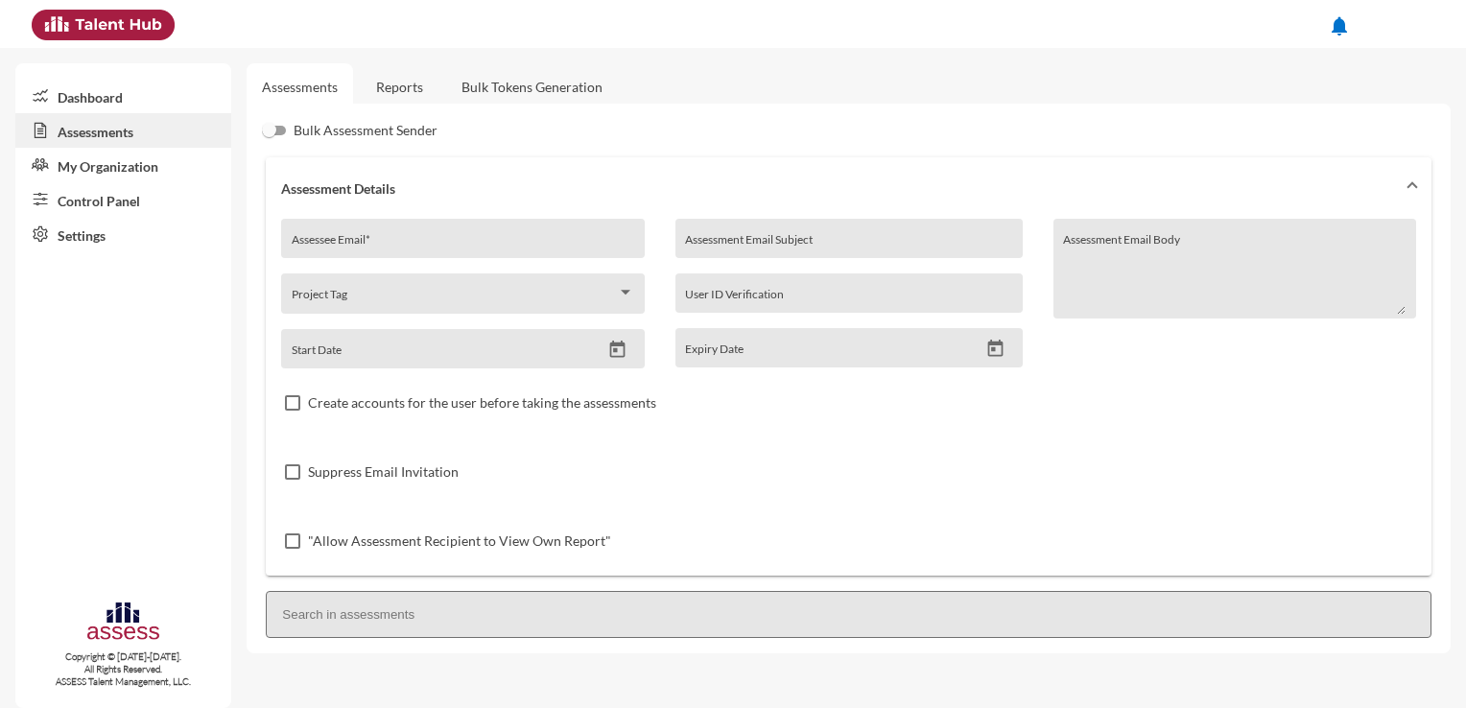
click at [111, 175] on link "My Organization" at bounding box center [123, 165] width 216 height 35
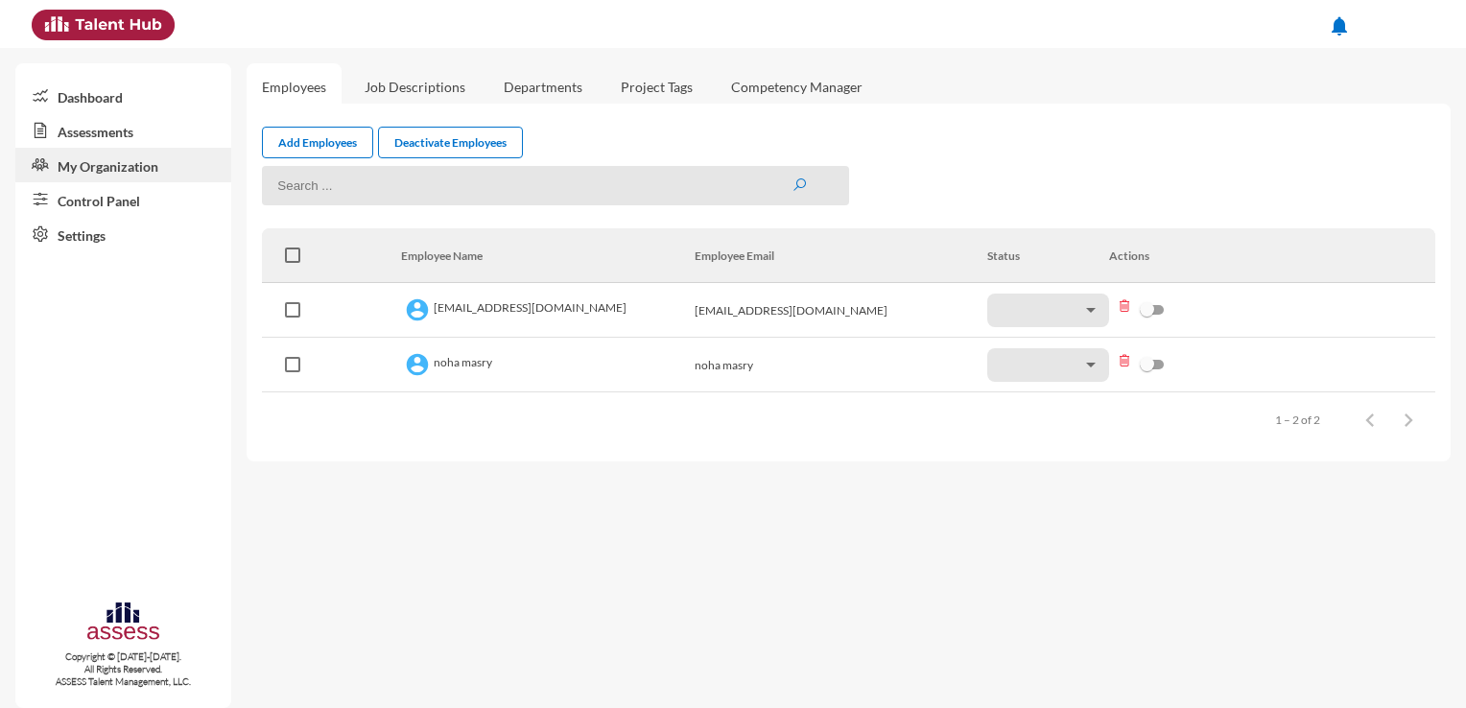
click at [98, 109] on link "Dashboard" at bounding box center [123, 96] width 216 height 35
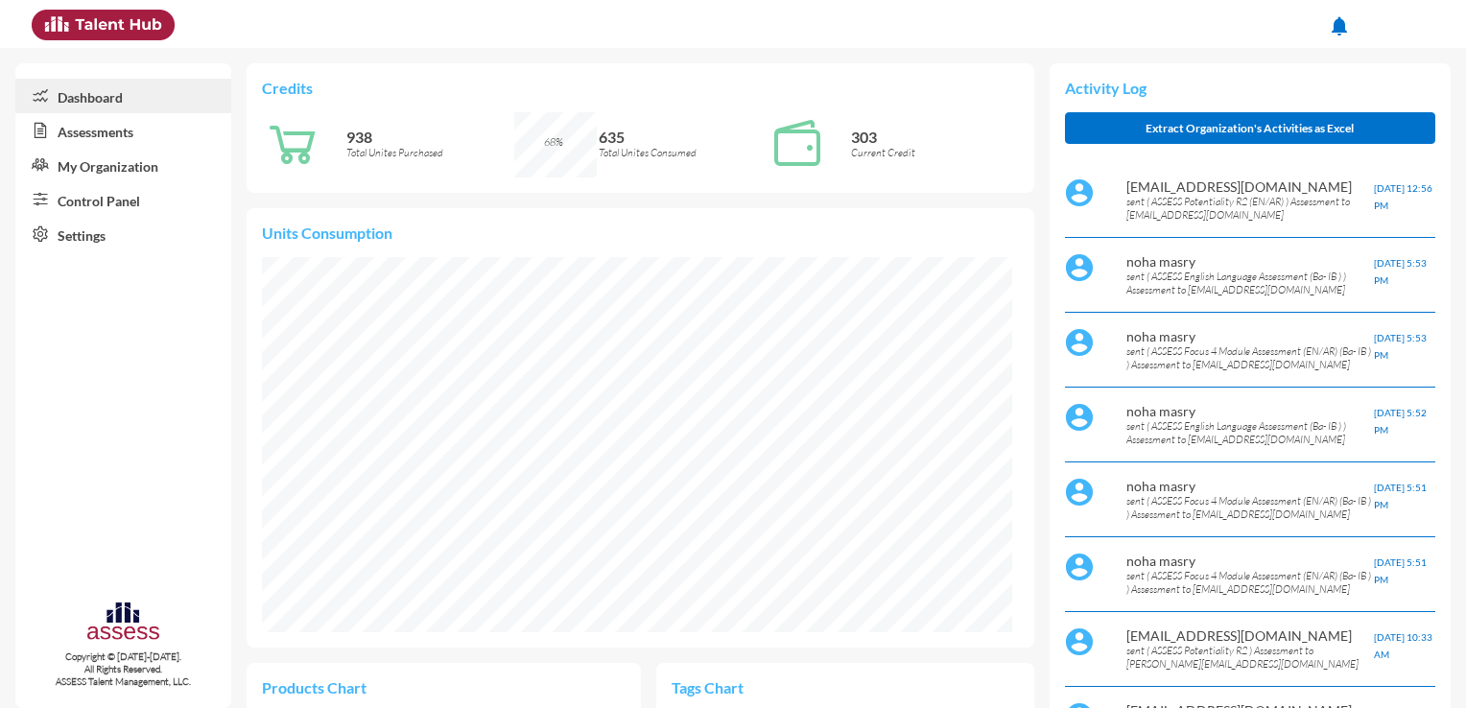
click at [1446, 109] on div "Credits 938 Total Unites Purchased 68% 635 Total Unites Consumed 303 Current Cr…" at bounding box center [856, 639] width 1219 height 1182
click at [1336, 26] on mat-icon "notifications" at bounding box center [1339, 25] width 23 height 23
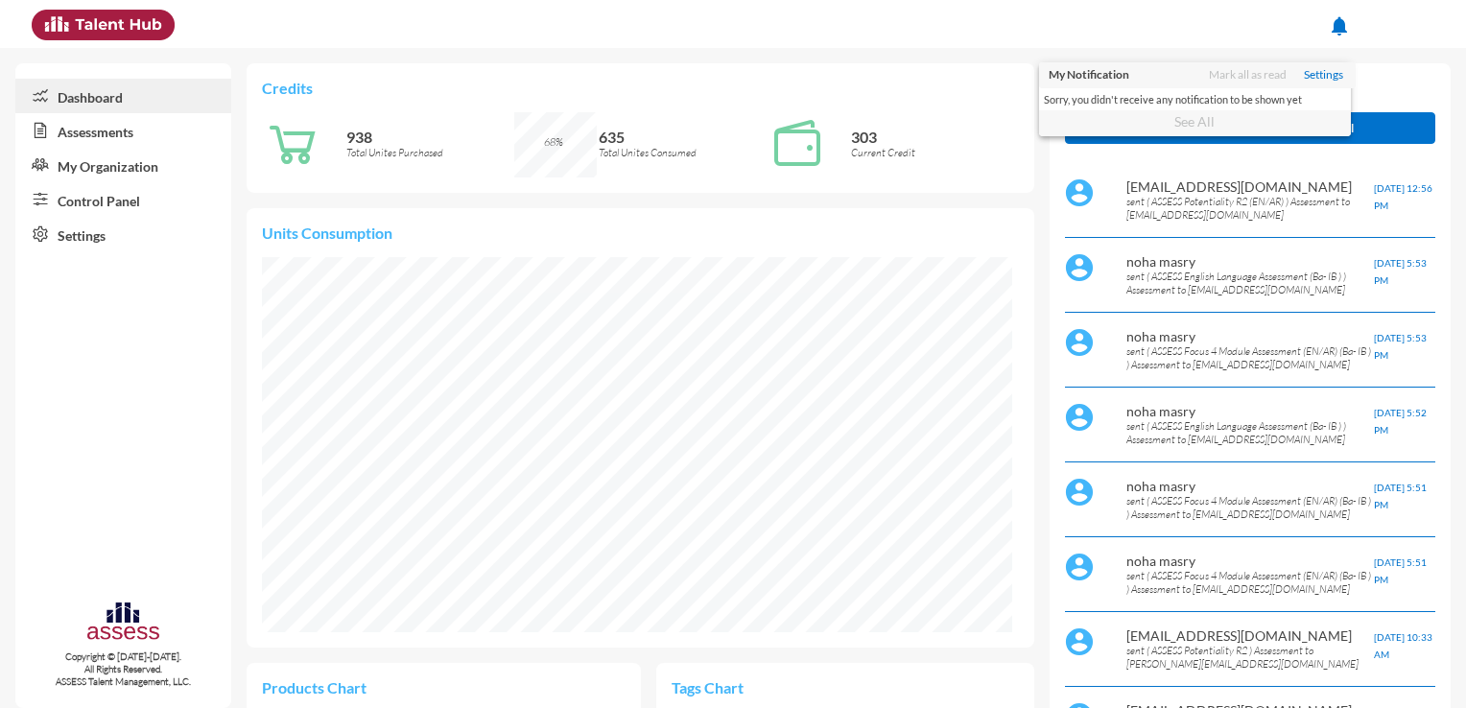
click at [1336, 26] on div at bounding box center [733, 354] width 1466 height 708
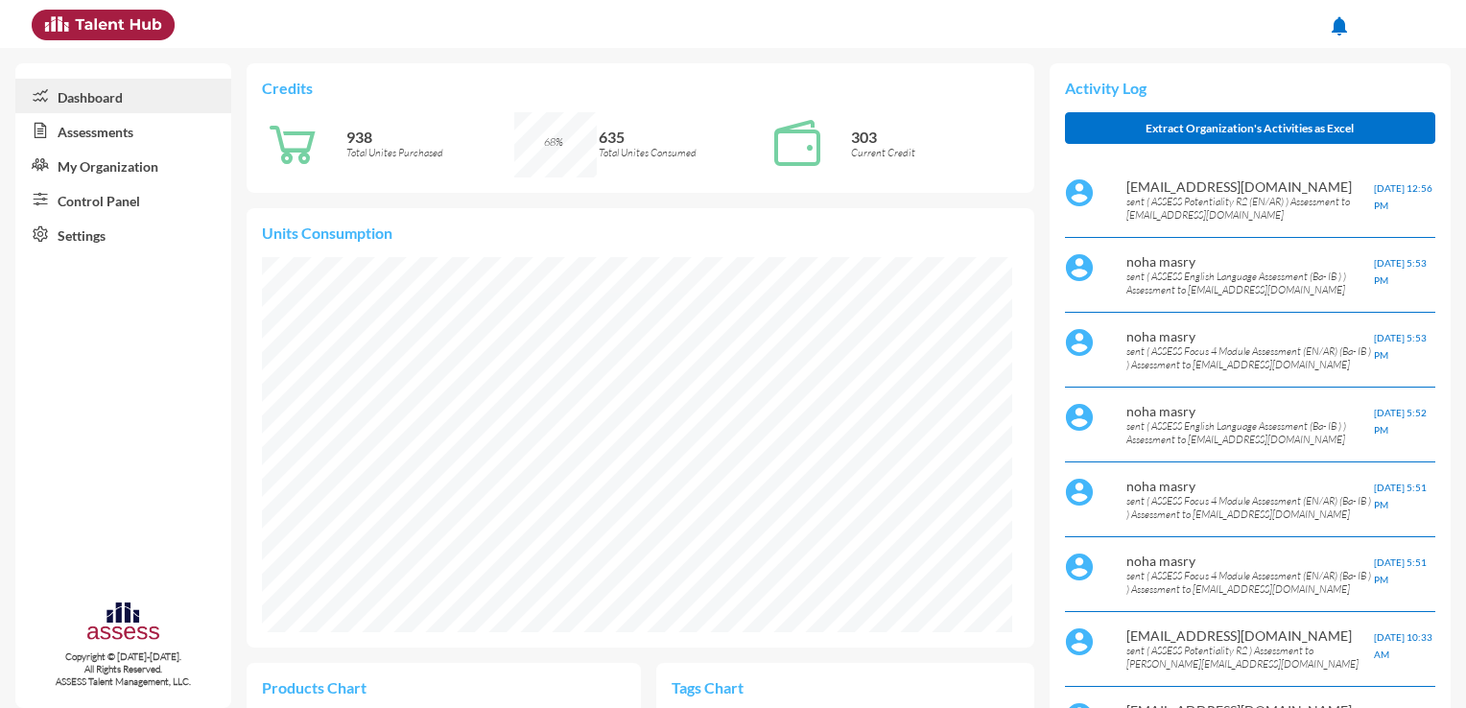
click at [141, 142] on link "Assessments" at bounding box center [123, 130] width 216 height 35
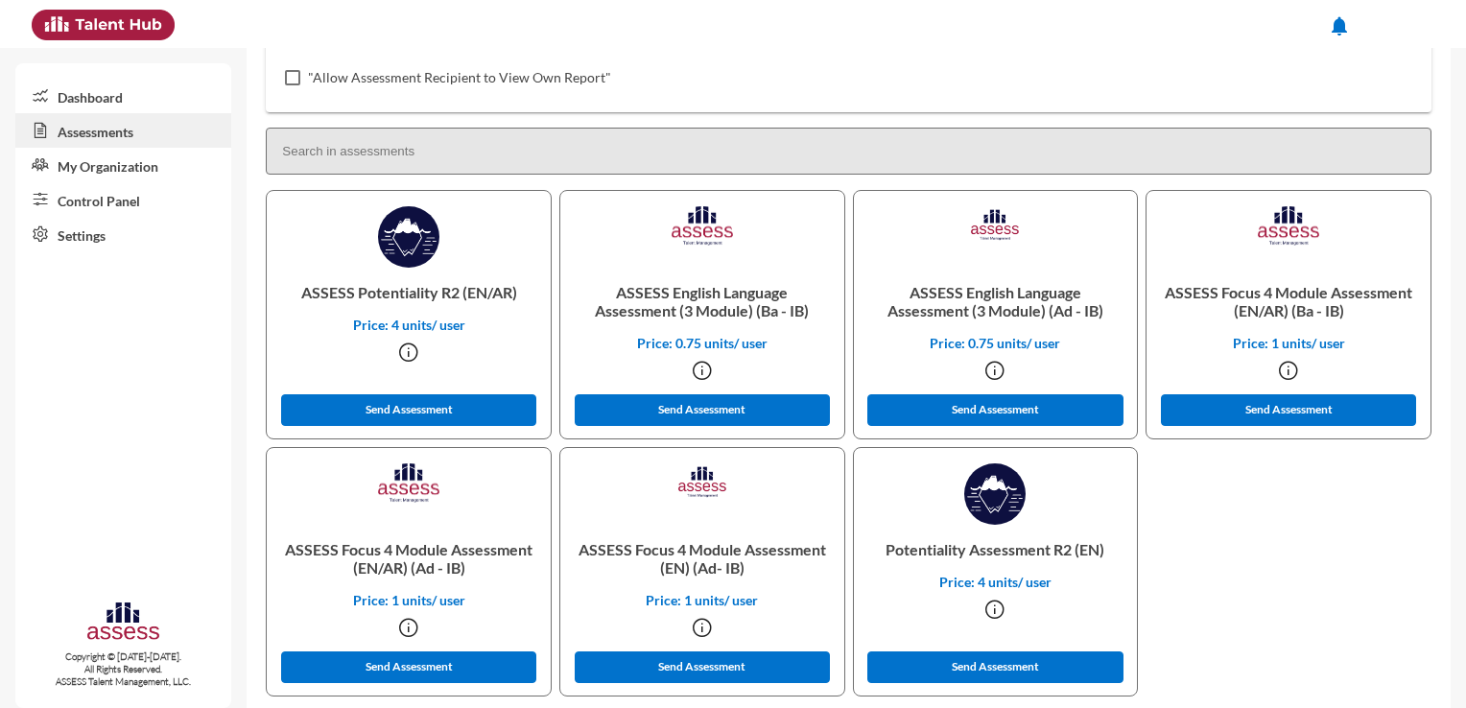
scroll to position [490, 0]
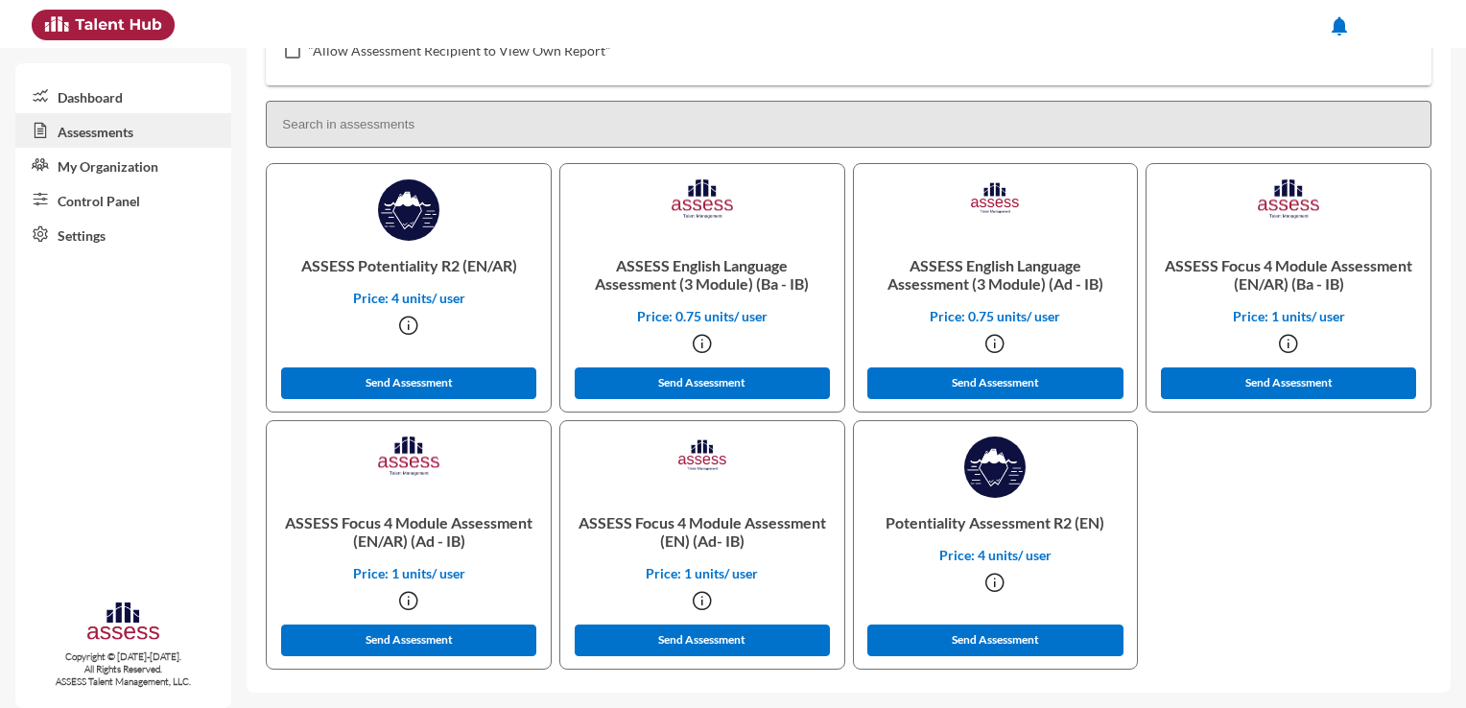
click at [989, 583] on icon at bounding box center [994, 582] width 23 height 23
click at [1190, 552] on div "ASSESS Potentiality R2 (EN/AR) Price: 4 units/ user Send Assessment ASSESS Engl…" at bounding box center [848, 420] width 1173 height 514
click at [988, 579] on icon at bounding box center [994, 582] width 23 height 23
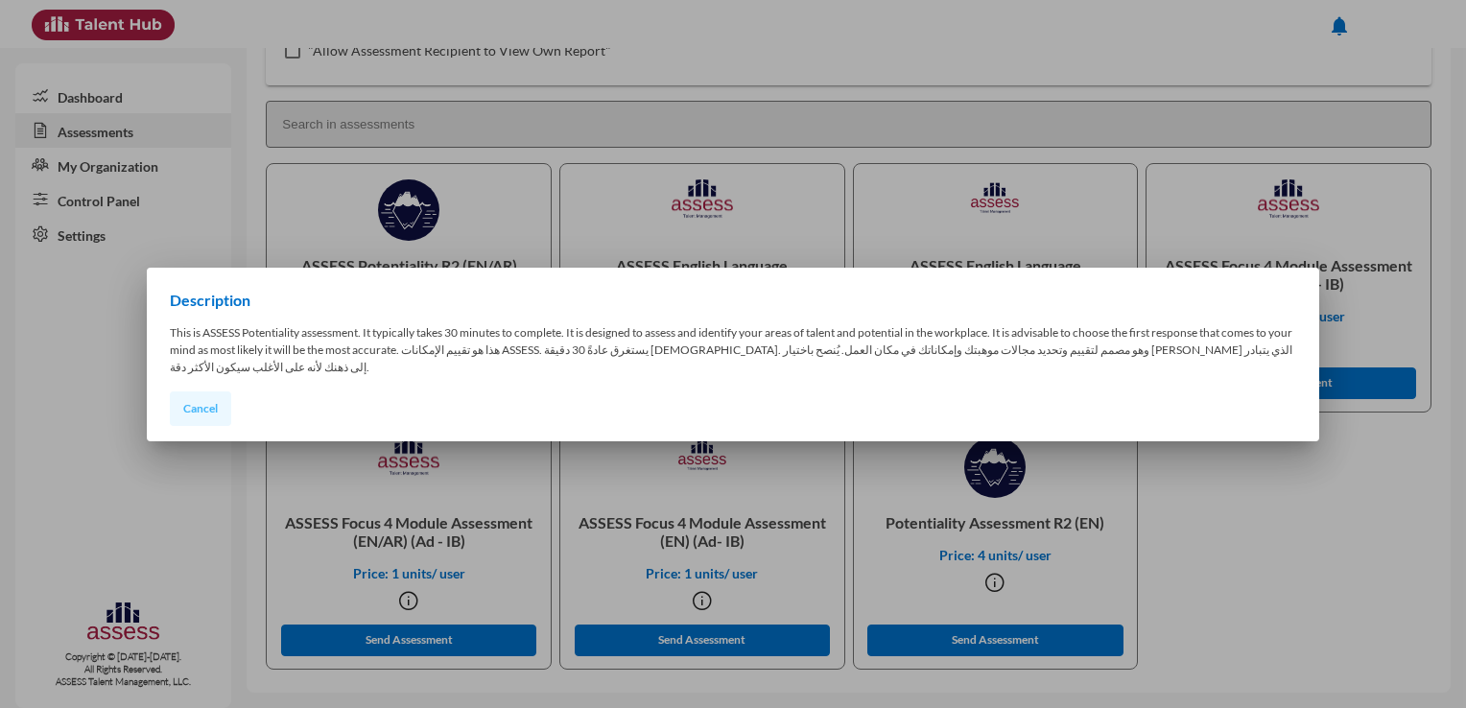
click at [205, 402] on span "Cancel" at bounding box center [200, 408] width 35 height 14
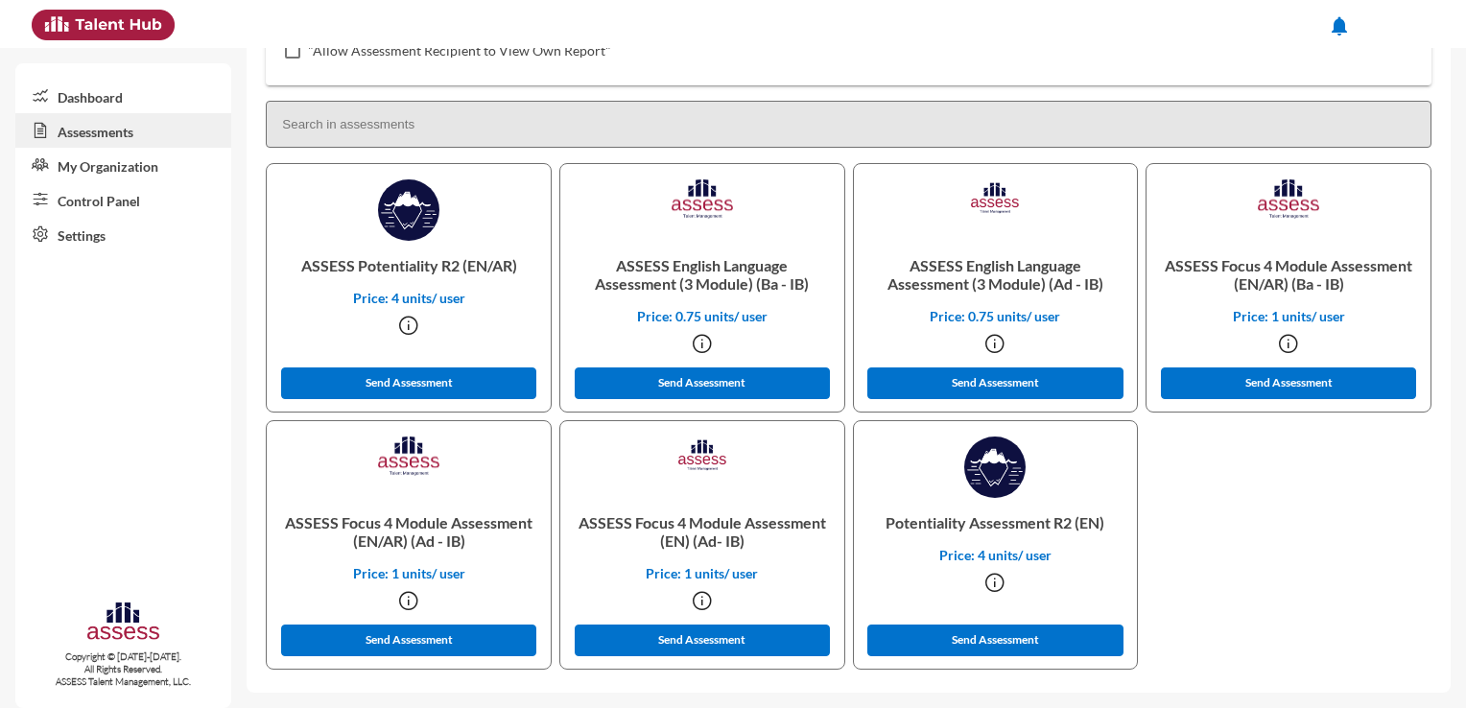
click at [698, 598] on icon at bounding box center [702, 600] width 23 height 23
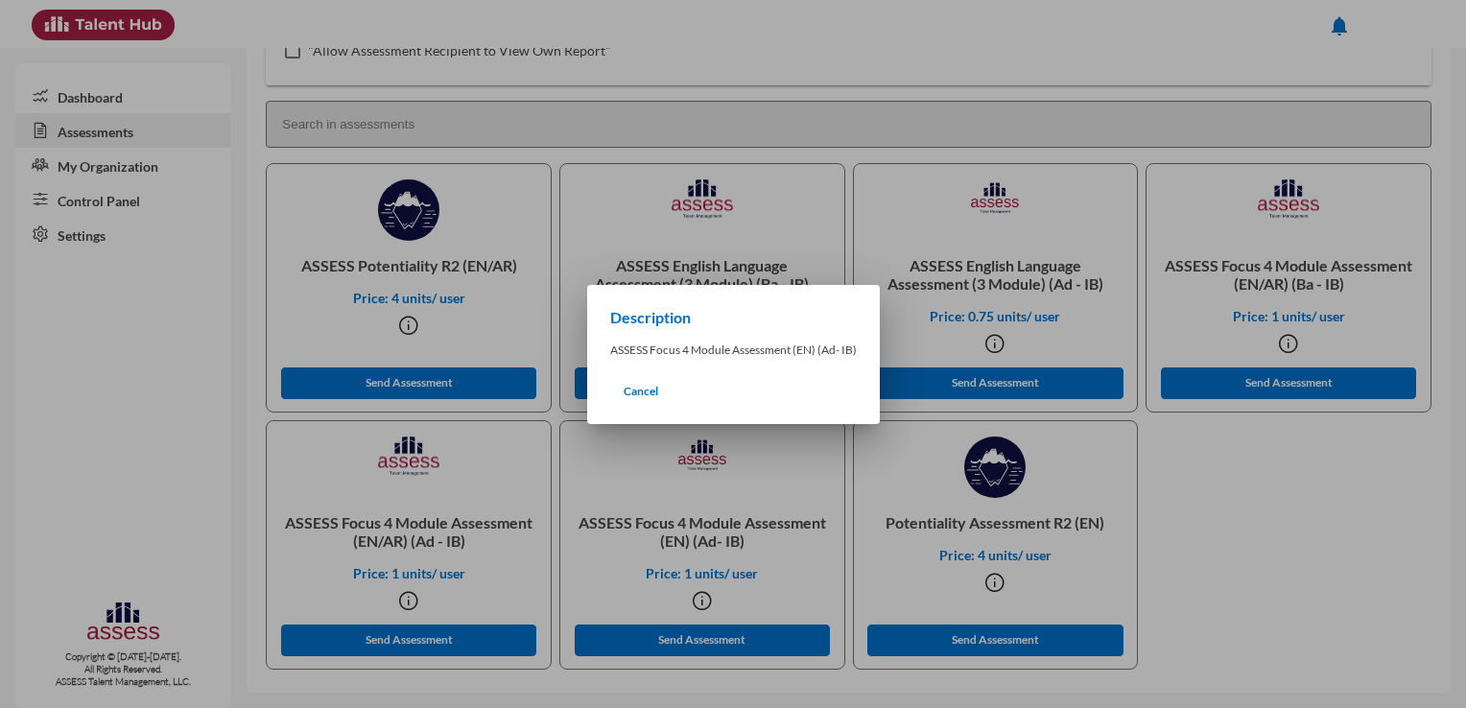
click at [698, 598] on div at bounding box center [733, 354] width 1466 height 708
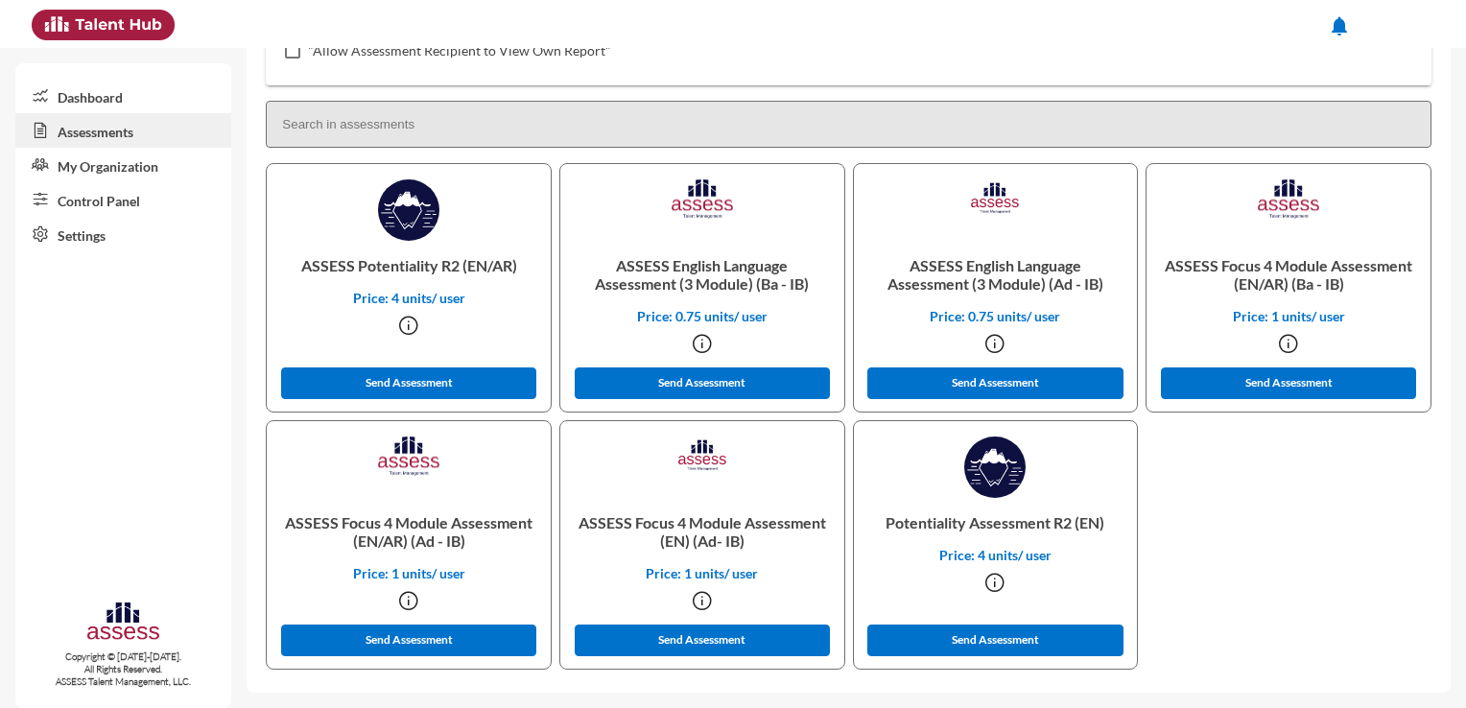
click at [698, 598] on icon at bounding box center [702, 600] width 23 height 23
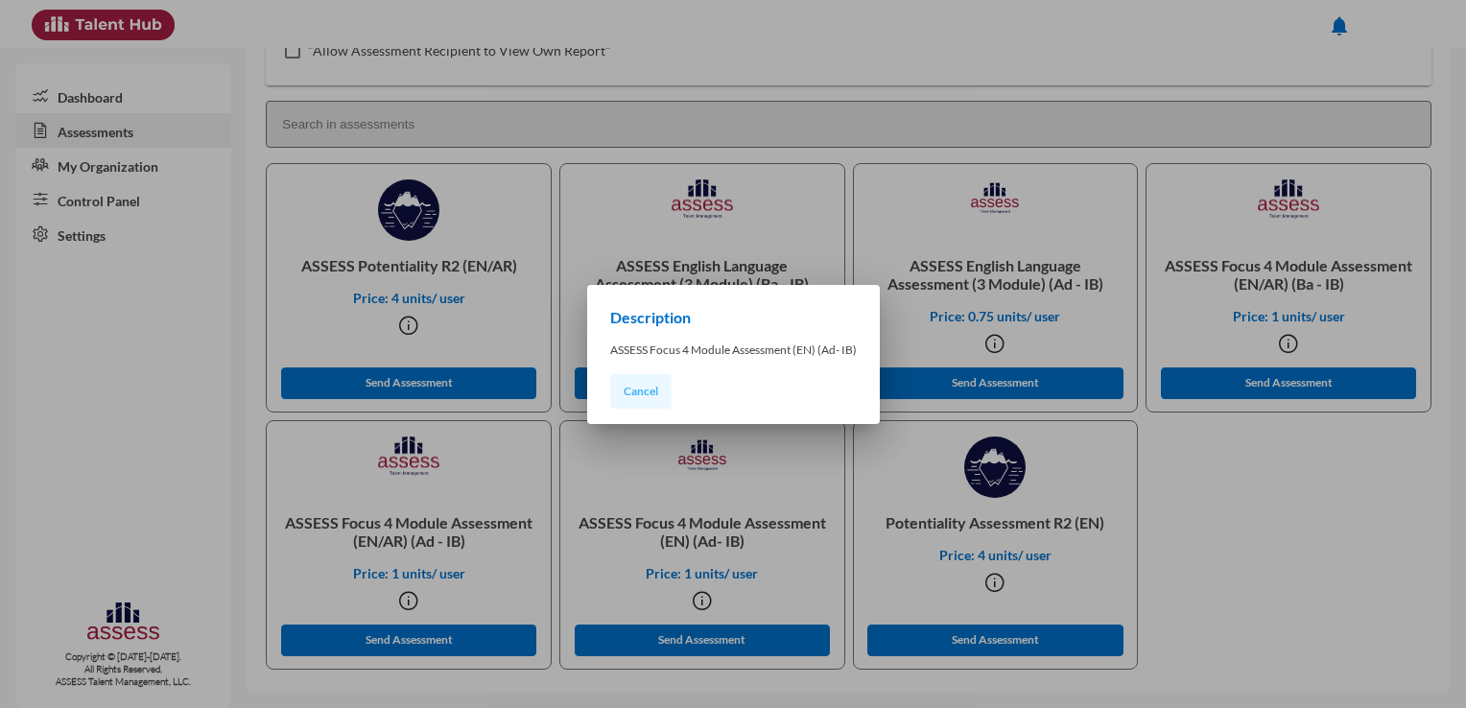
click at [646, 386] on span "Cancel" at bounding box center [641, 391] width 35 height 14
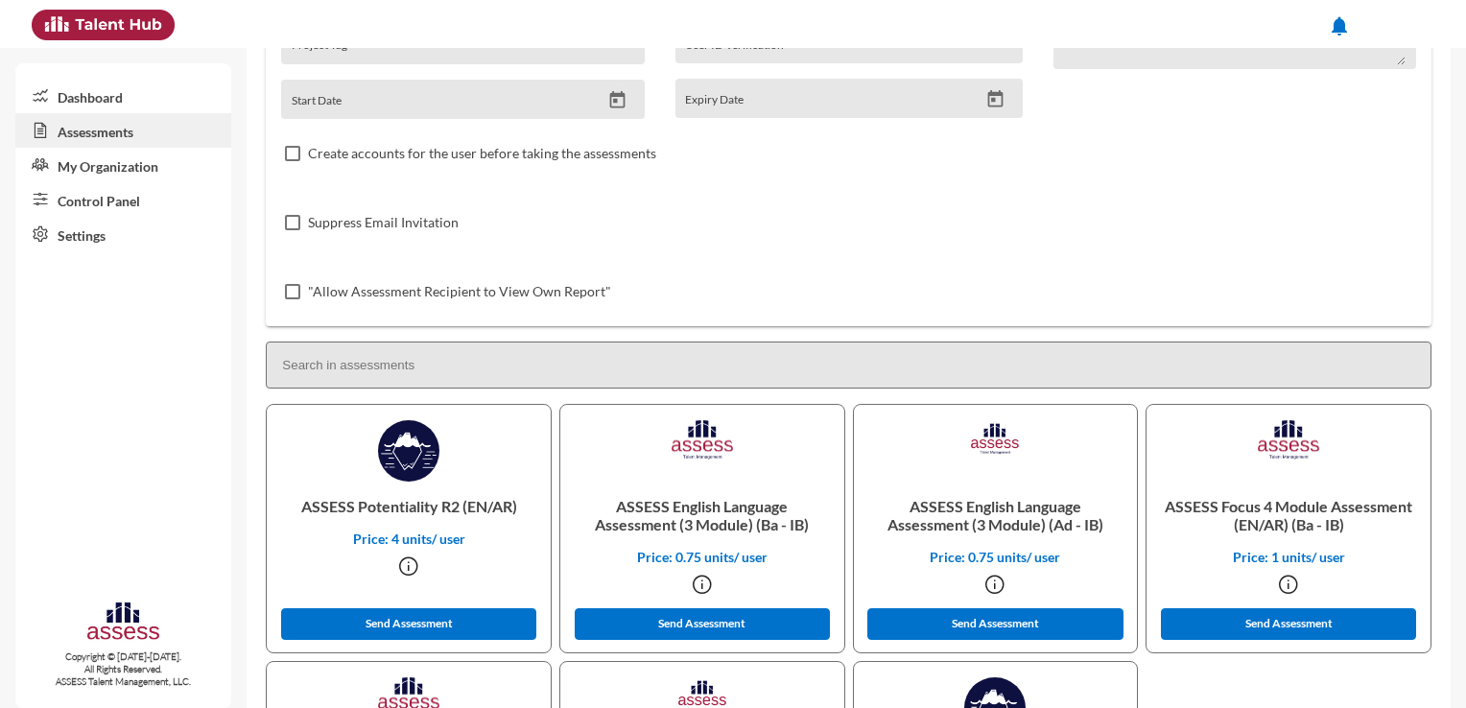
scroll to position [0, 0]
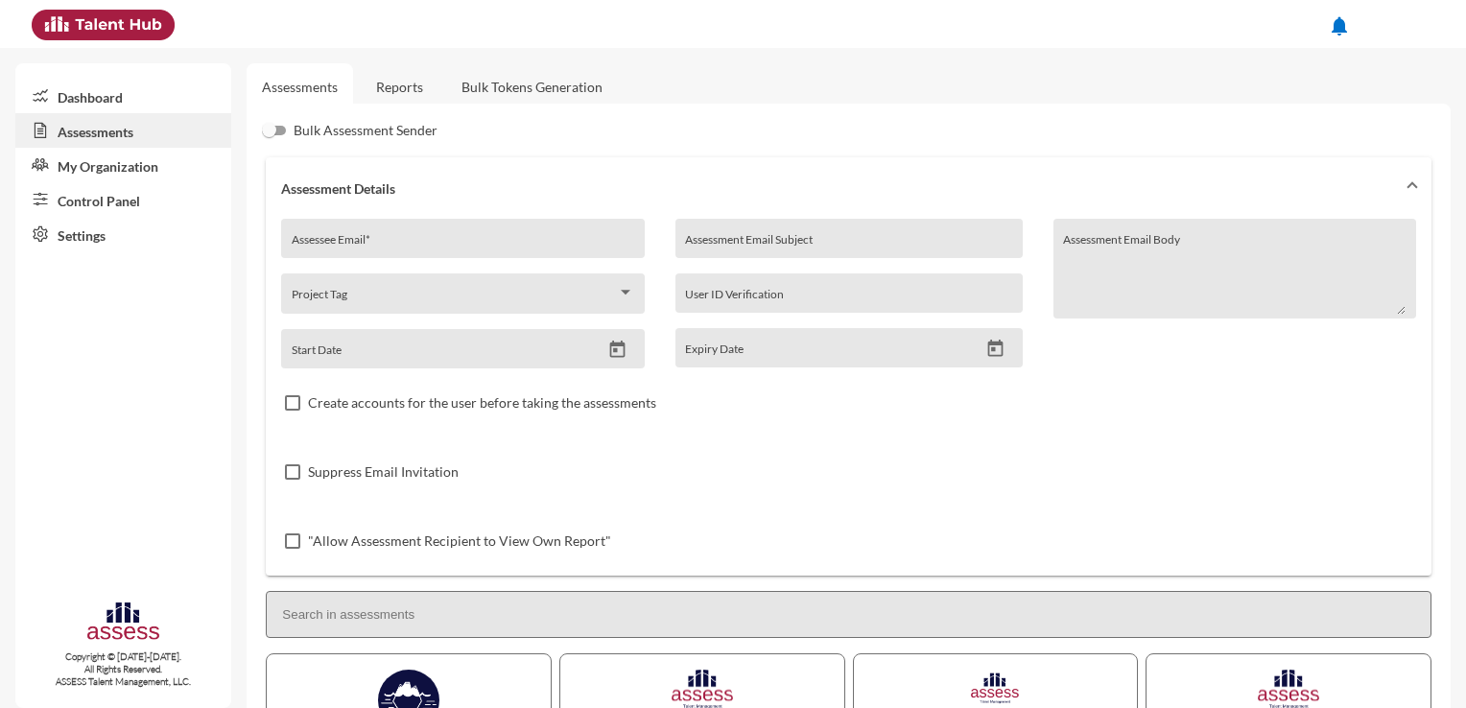
click at [404, 89] on link "Reports" at bounding box center [400, 86] width 78 height 47
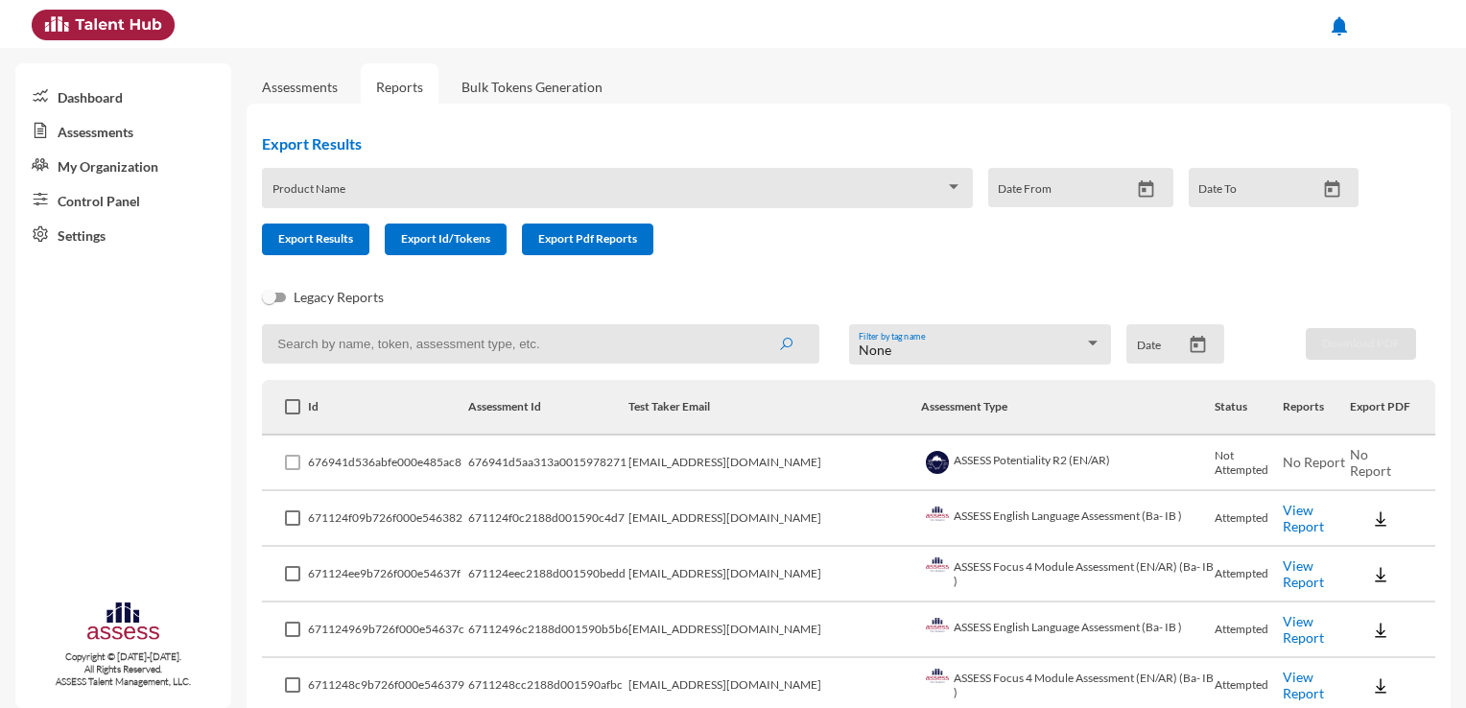
drag, startPoint x: 1456, startPoint y: 73, endPoint x: 1456, endPoint y: 93, distance: 20.1
click at [327, 93] on link "Assessments" at bounding box center [300, 87] width 76 height 16
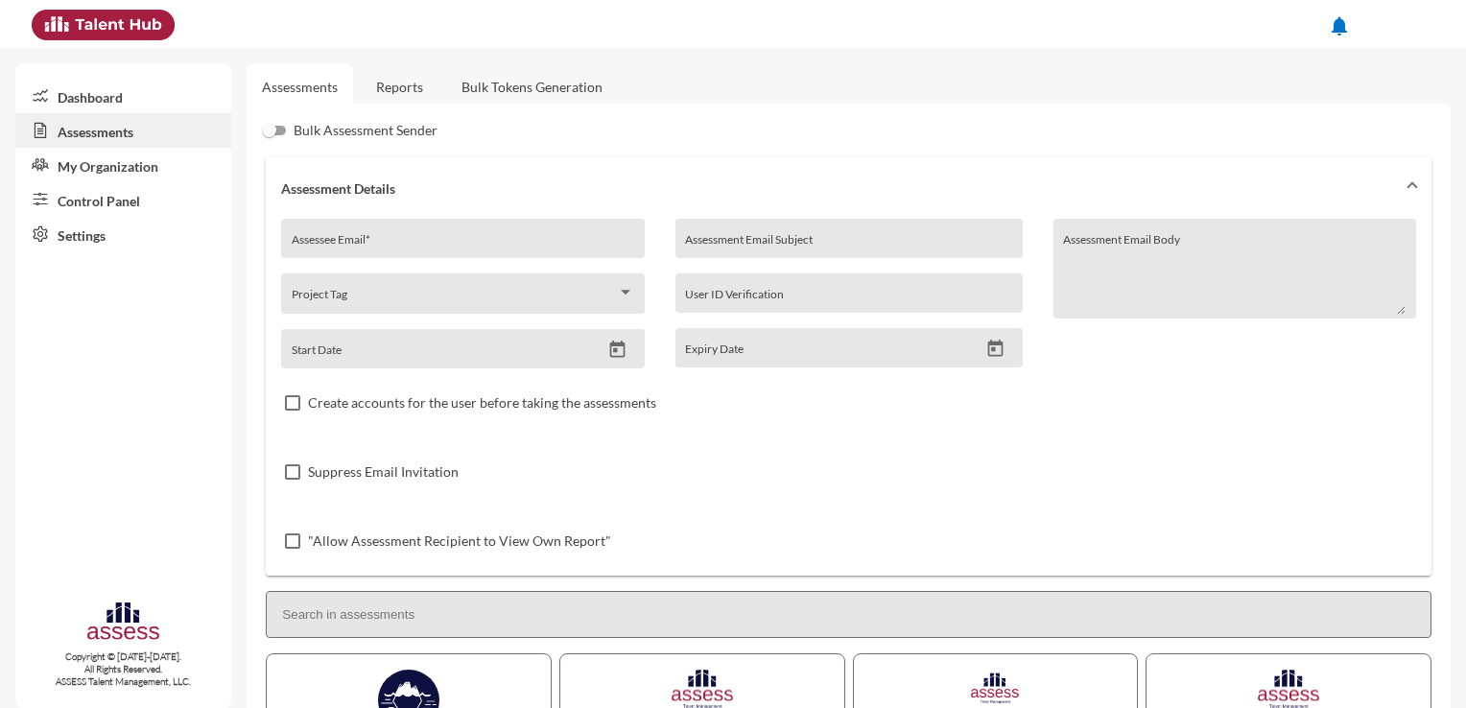
click at [409, 97] on link "Reports" at bounding box center [400, 86] width 78 height 47
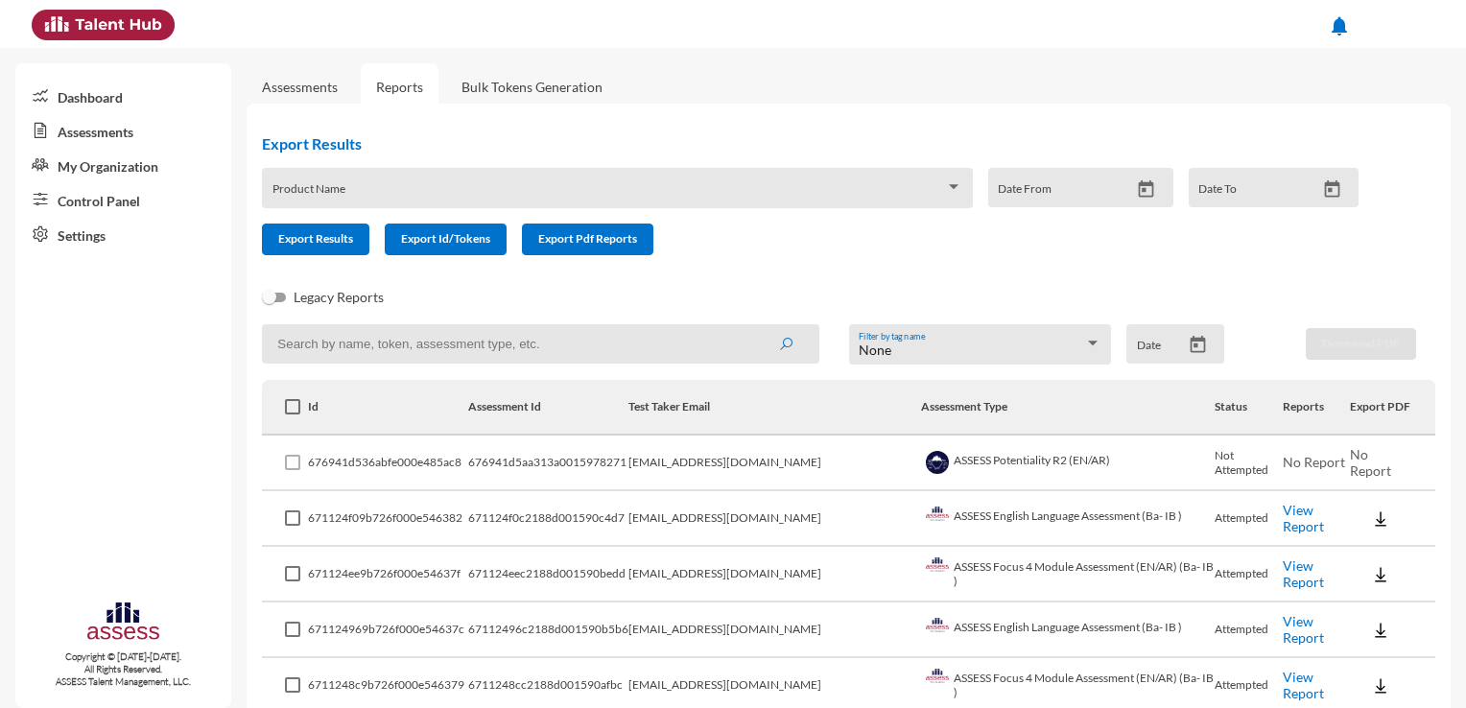
click at [310, 86] on link "Assessments" at bounding box center [300, 87] width 76 height 16
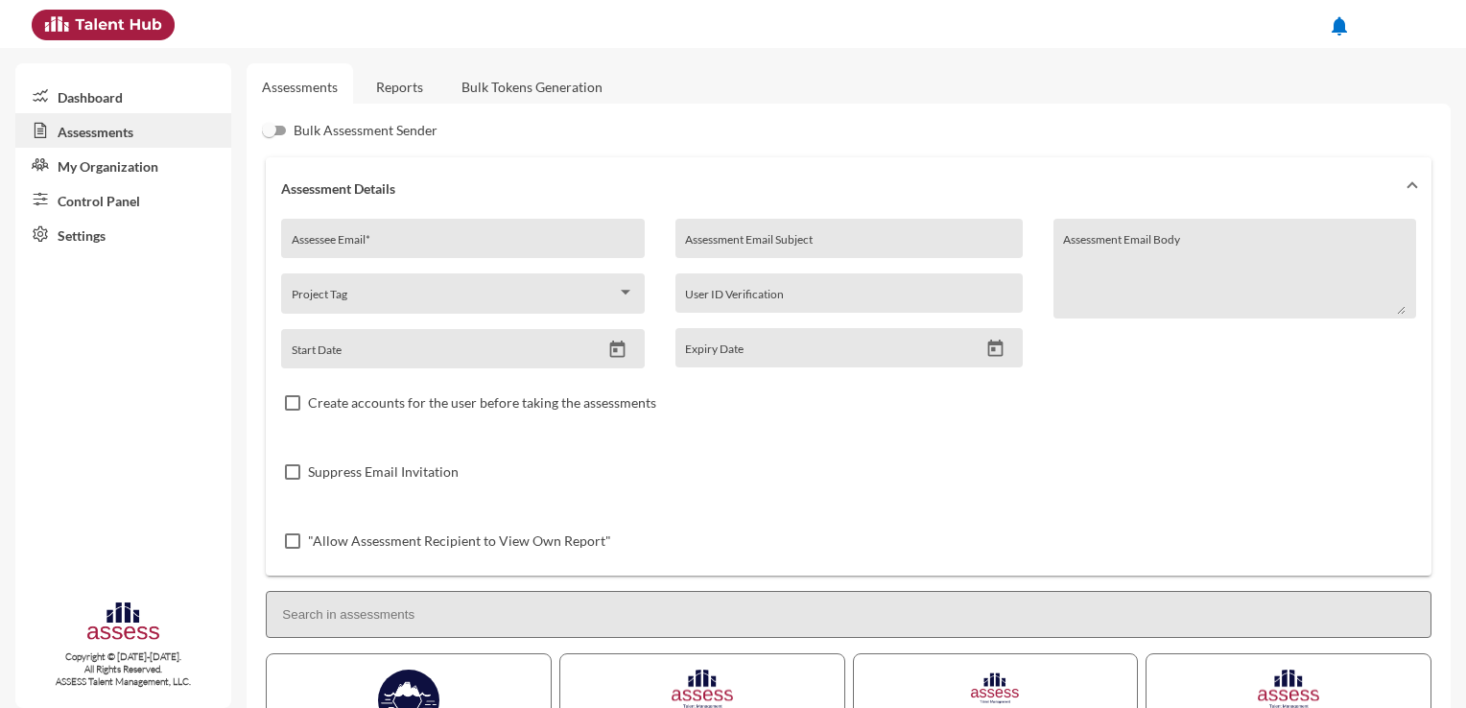
click at [1336, 8] on li "notifications" at bounding box center [1340, 26] width 52 height 52
click at [1347, 21] on mat-icon "notifications" at bounding box center [1339, 25] width 23 height 23
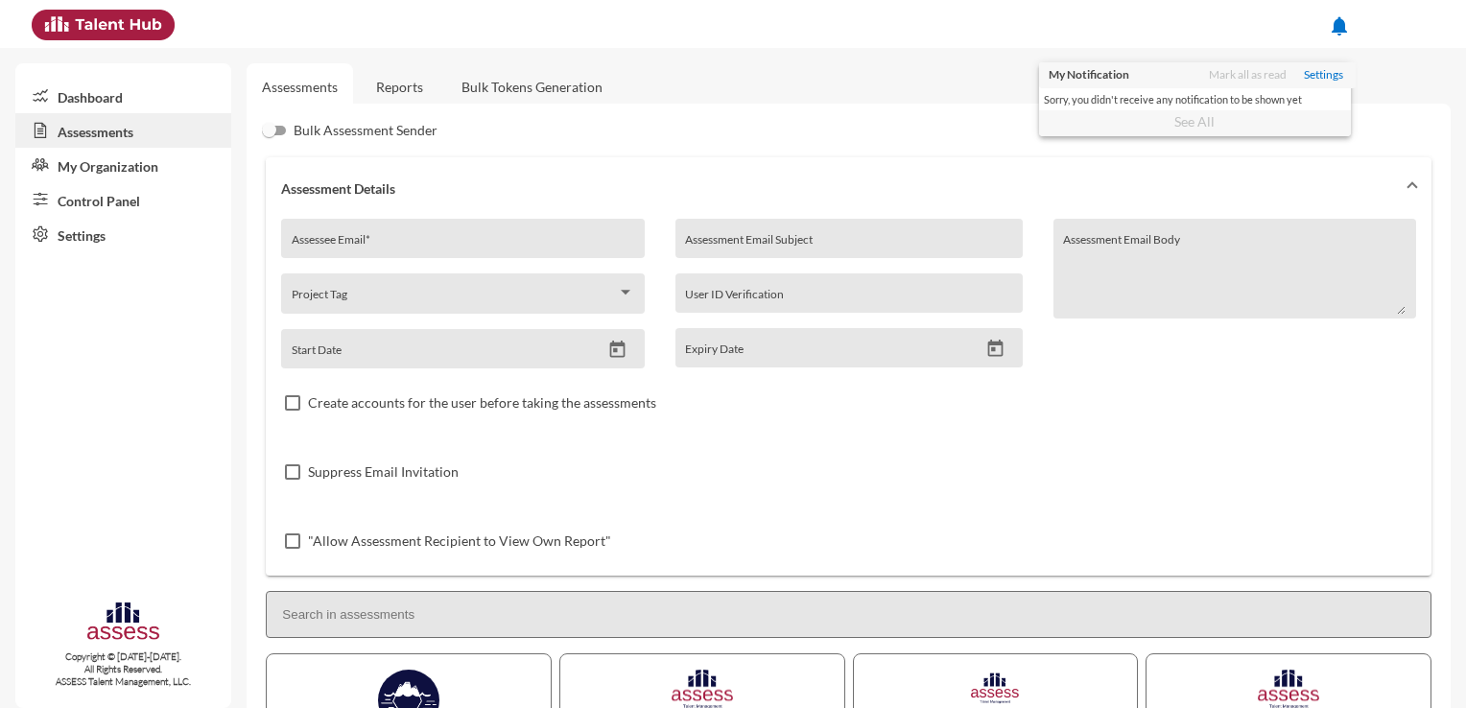
click at [1392, 21] on div at bounding box center [733, 354] width 1466 height 708
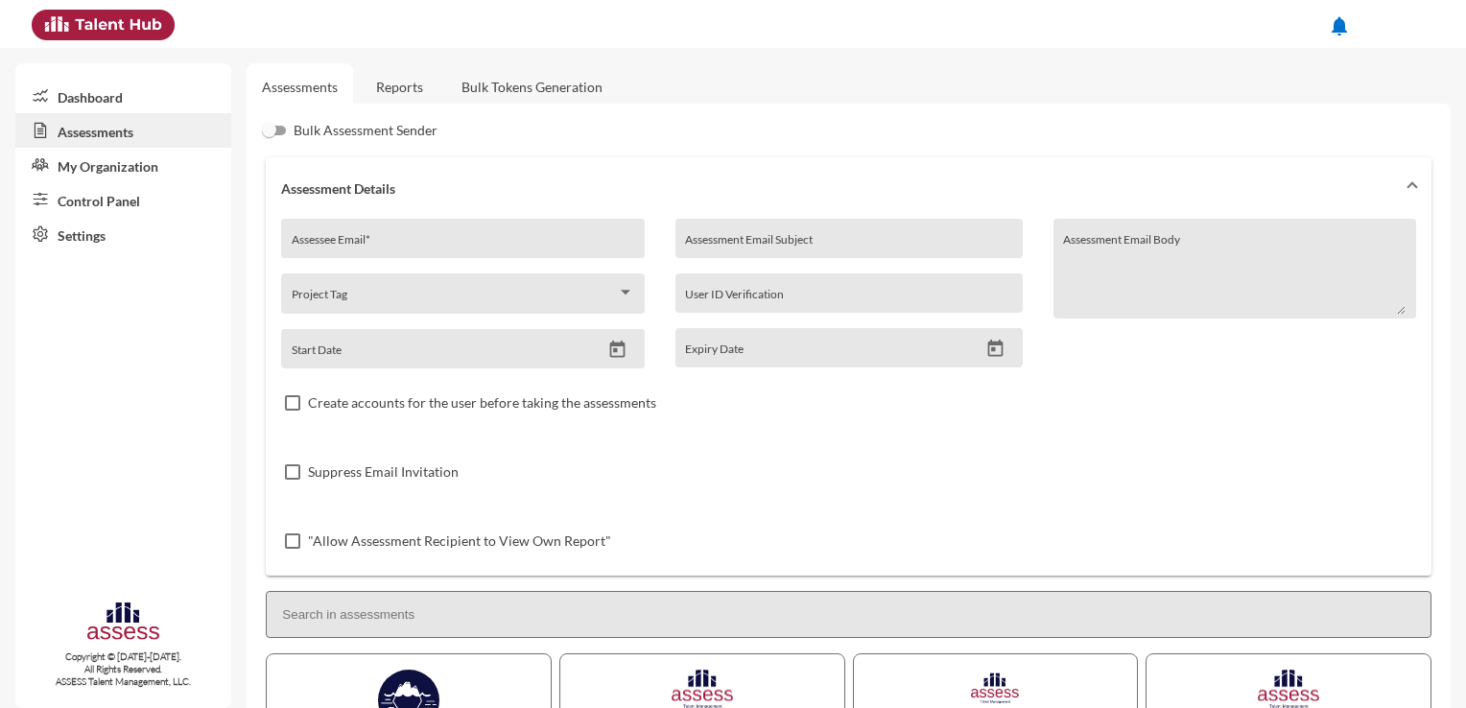
click at [1398, 25] on div at bounding box center [1404, 24] width 38 height 38
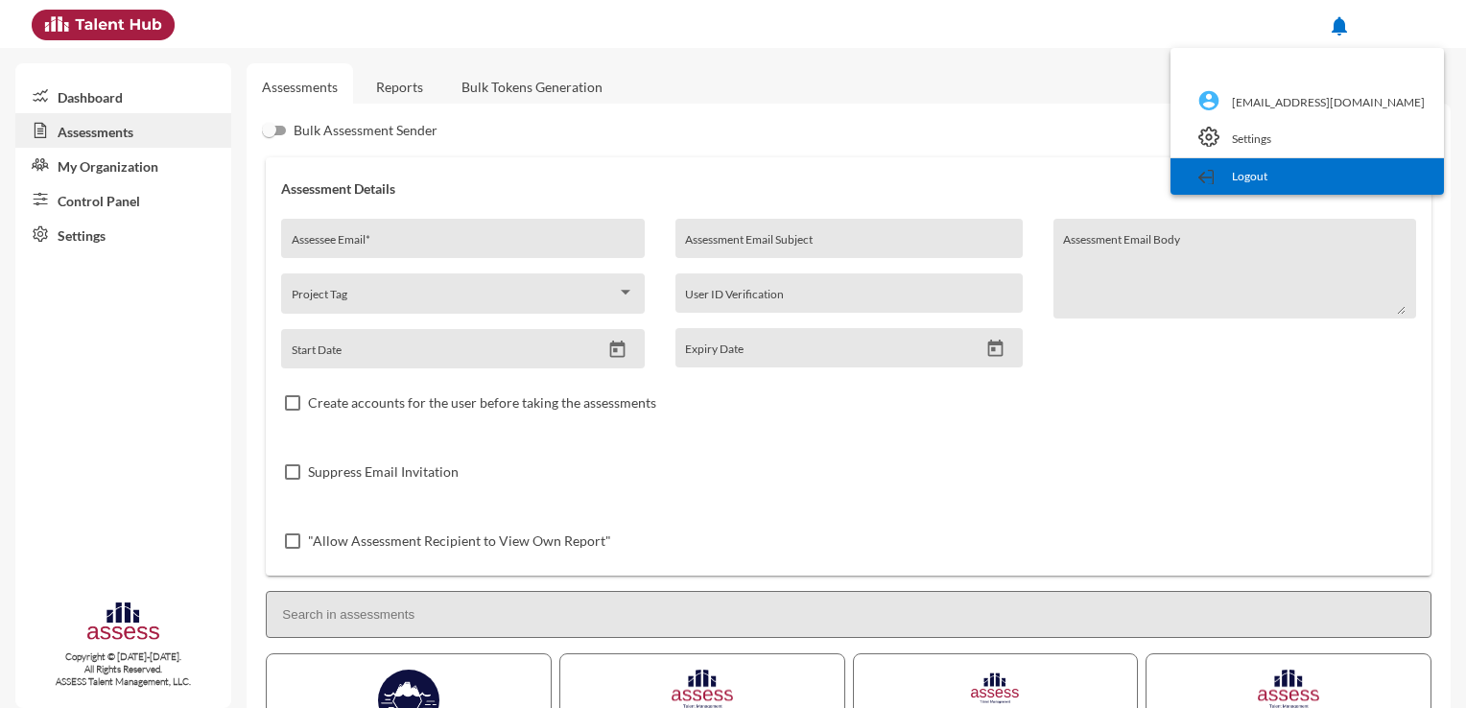
click at [1301, 175] on link "Logout" at bounding box center [1307, 176] width 254 height 36
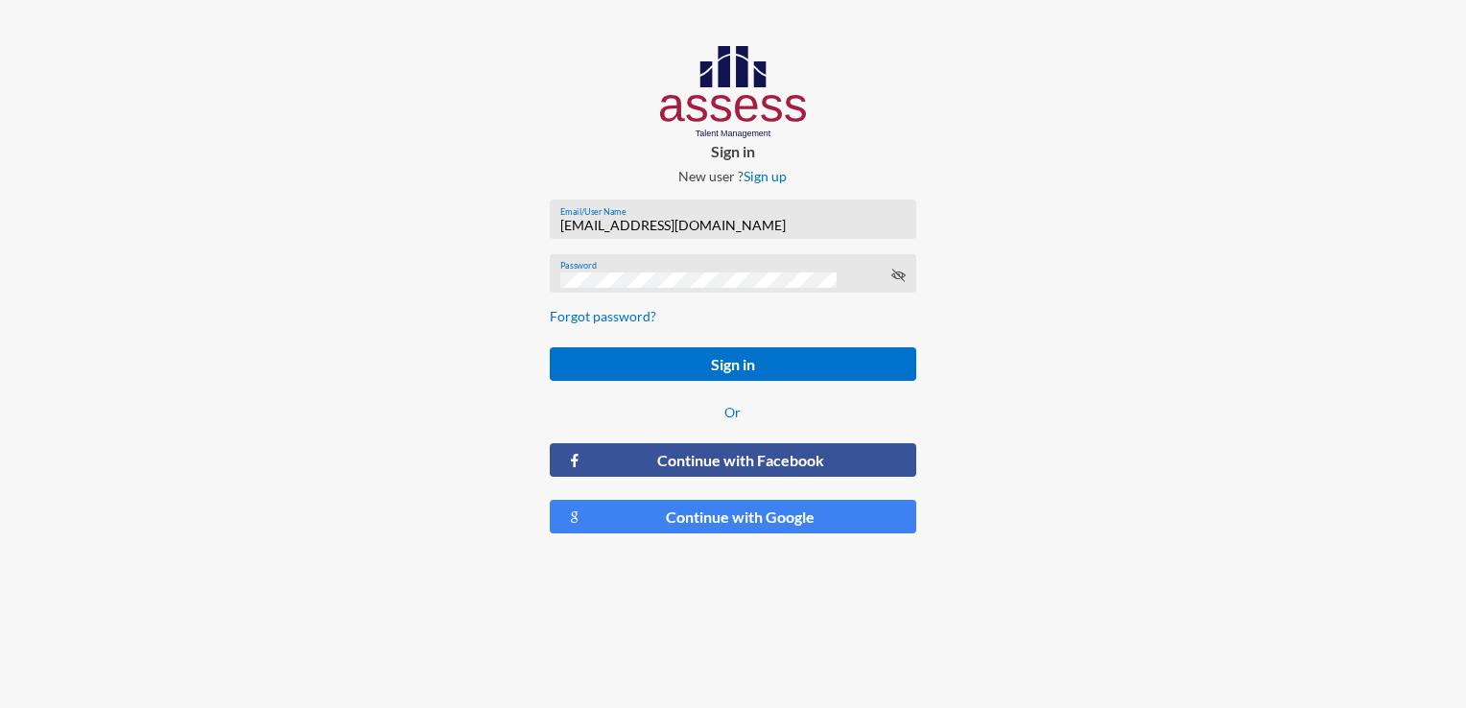
click at [772, 225] on input "[EMAIL_ADDRESS][DOMAIN_NAME]" at bounding box center [732, 225] width 345 height 15
type input "[PERSON_NAME][EMAIL_ADDRESS][DOMAIN_NAME]"
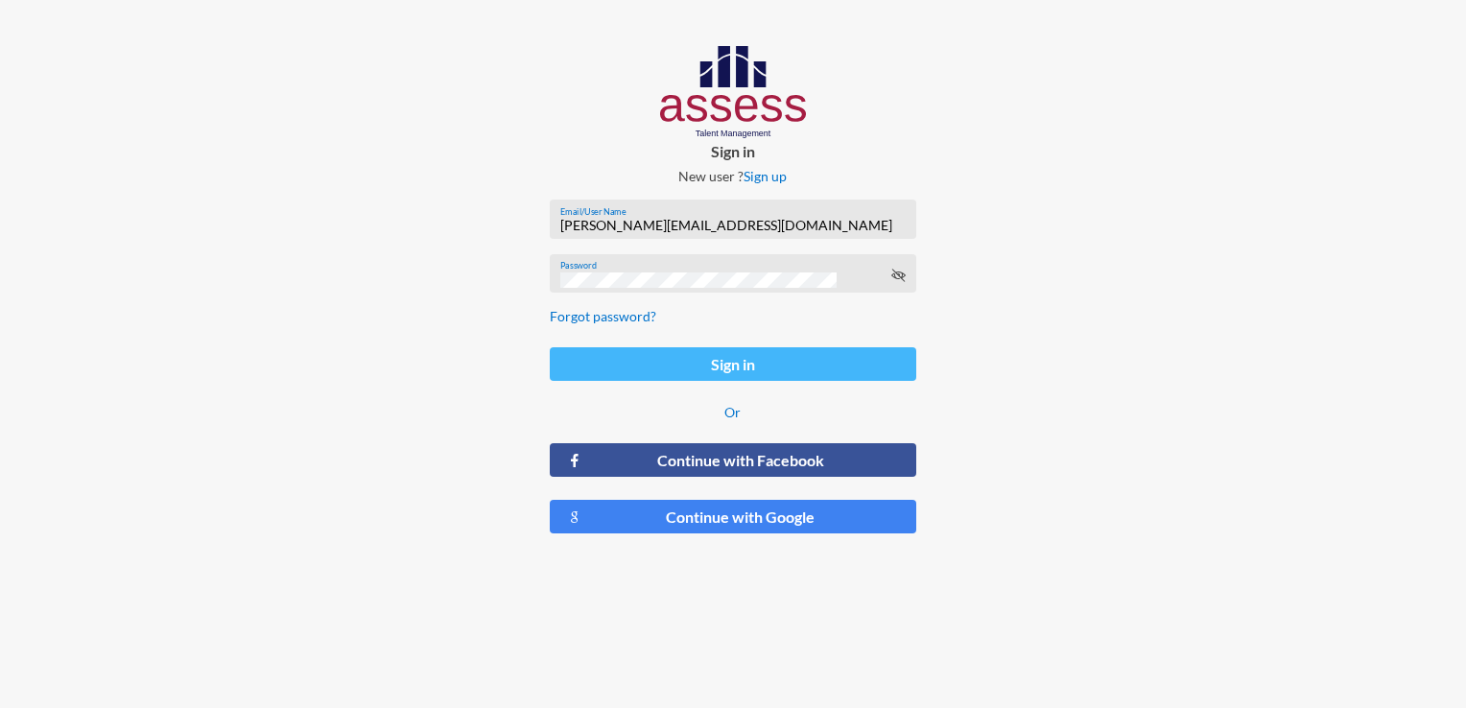
click at [720, 365] on button "Sign in" at bounding box center [733, 364] width 366 height 34
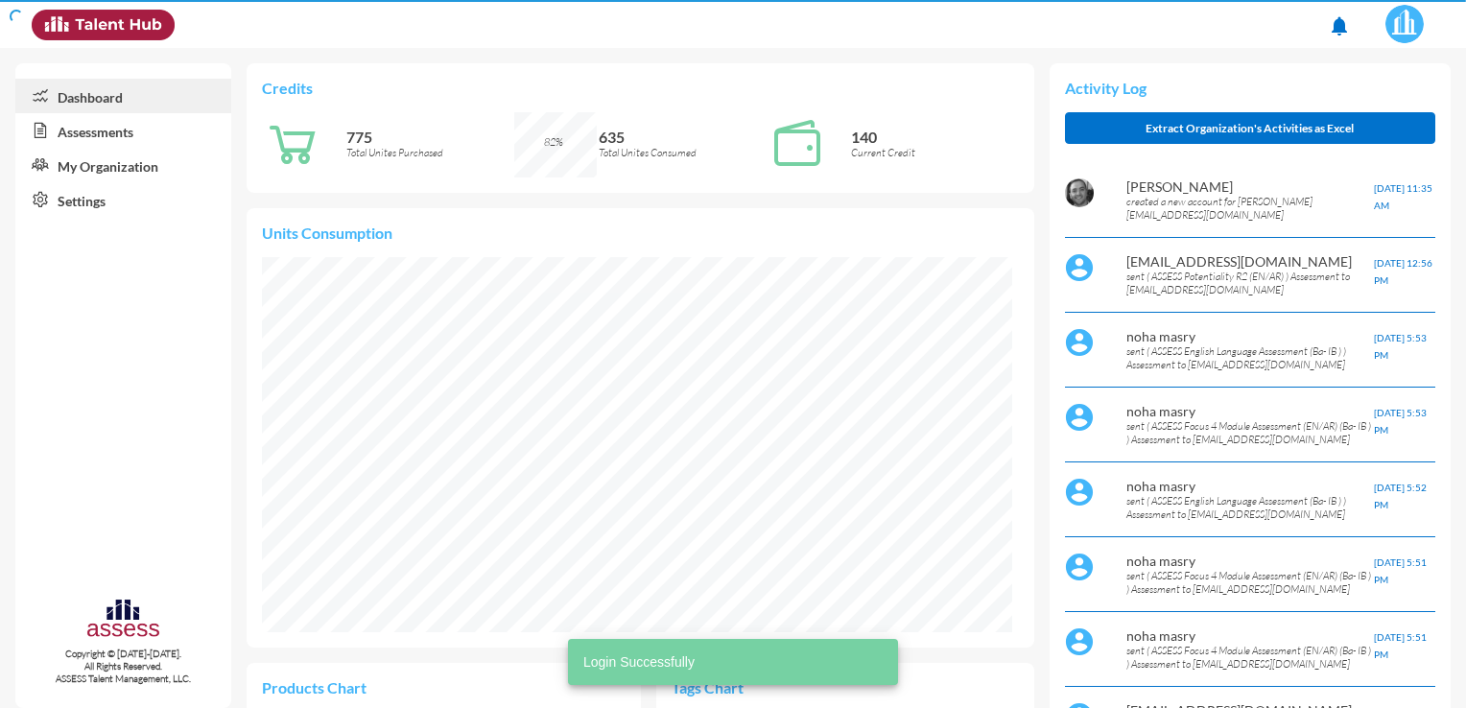
scroll to position [170, 360]
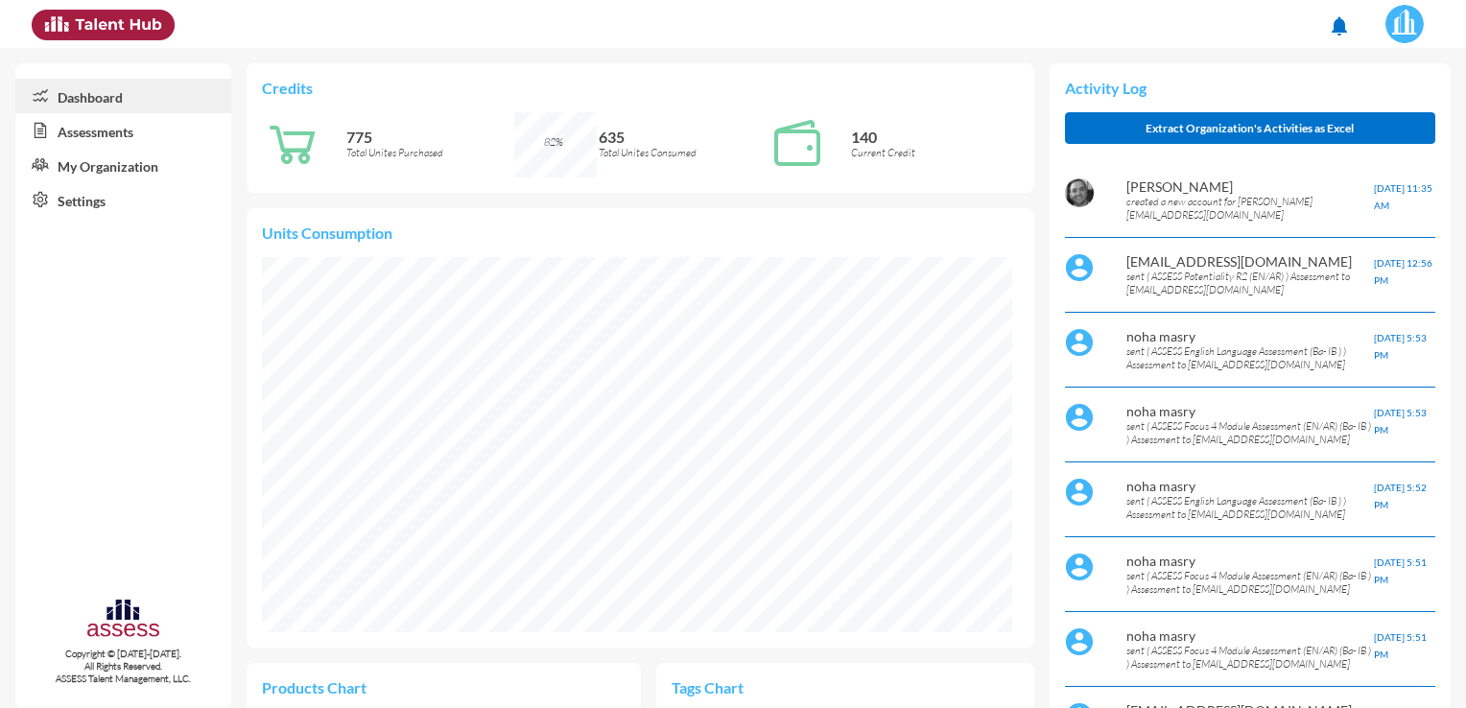
click at [144, 137] on link "Assessments" at bounding box center [123, 130] width 216 height 35
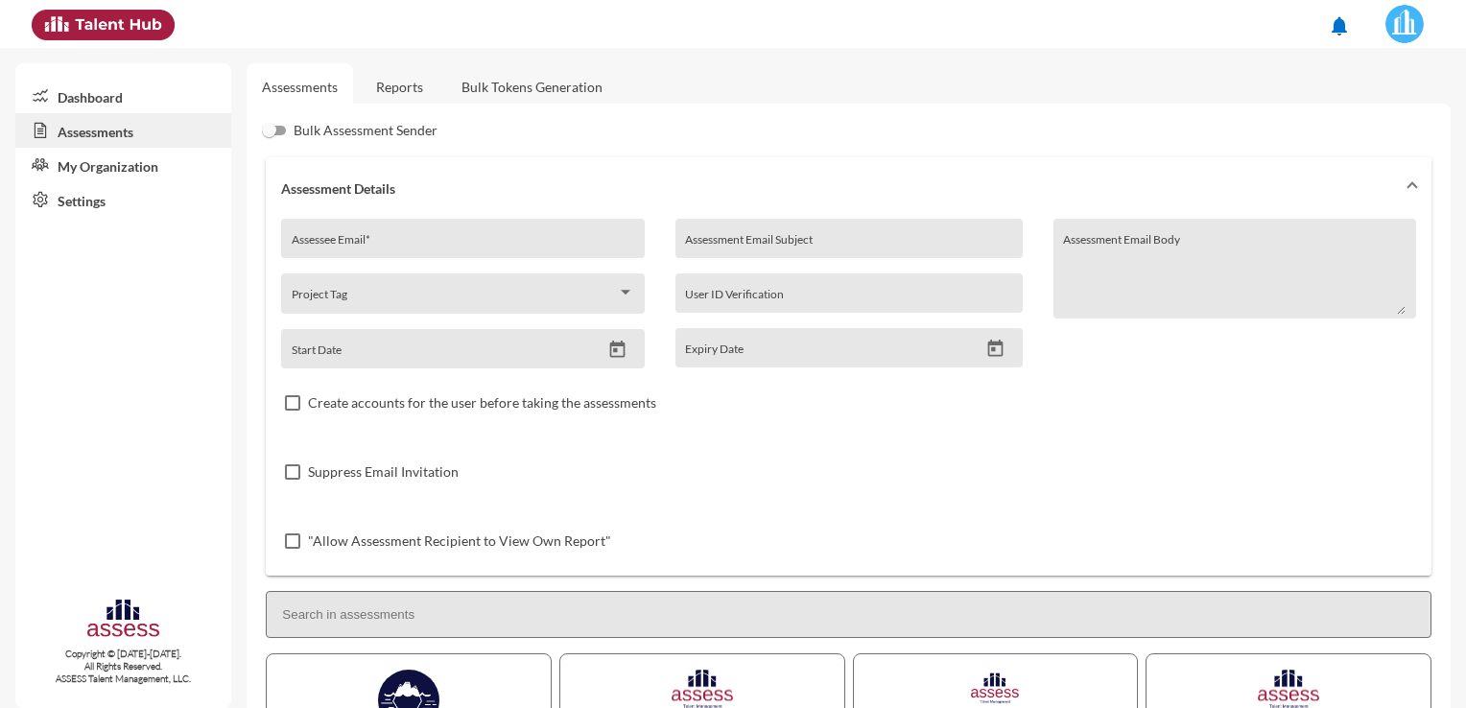
click at [140, 103] on link "Dashboard" at bounding box center [123, 96] width 216 height 35
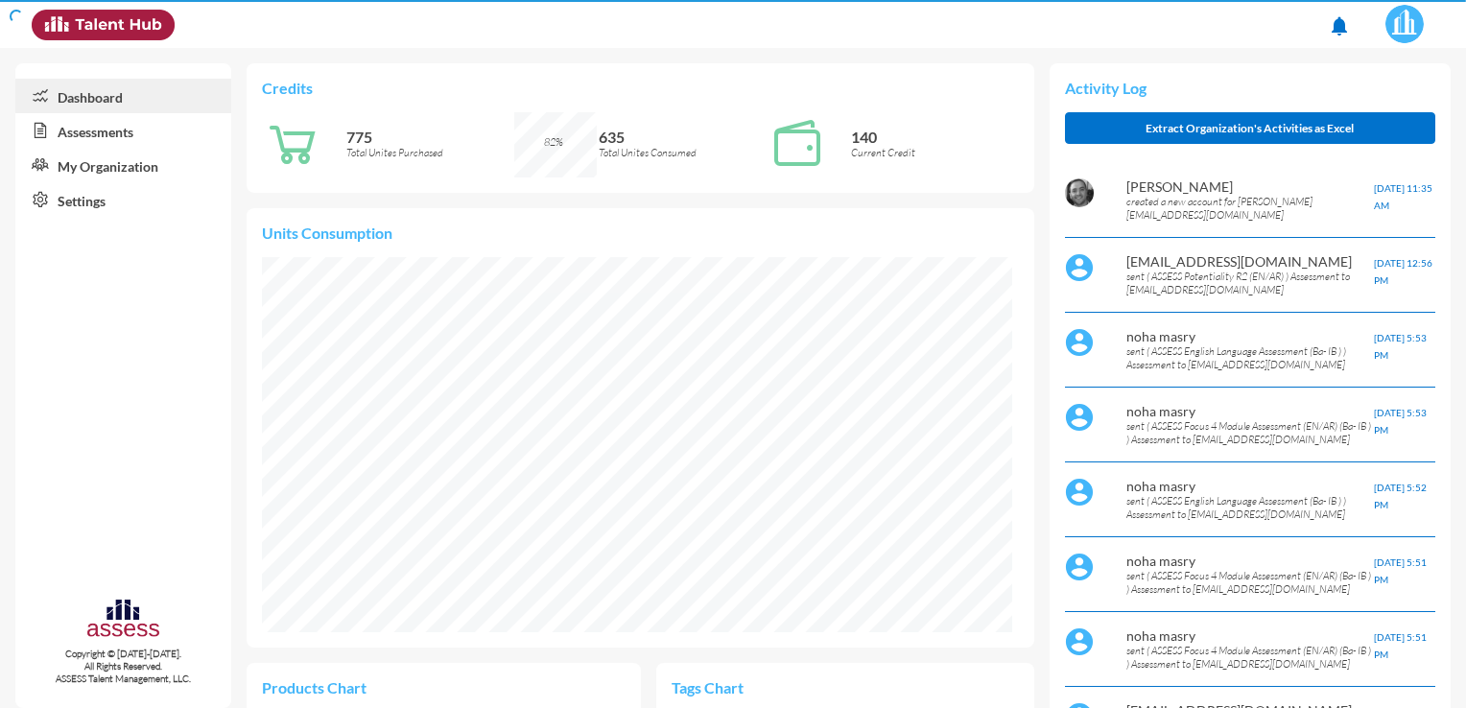
scroll to position [375, 749]
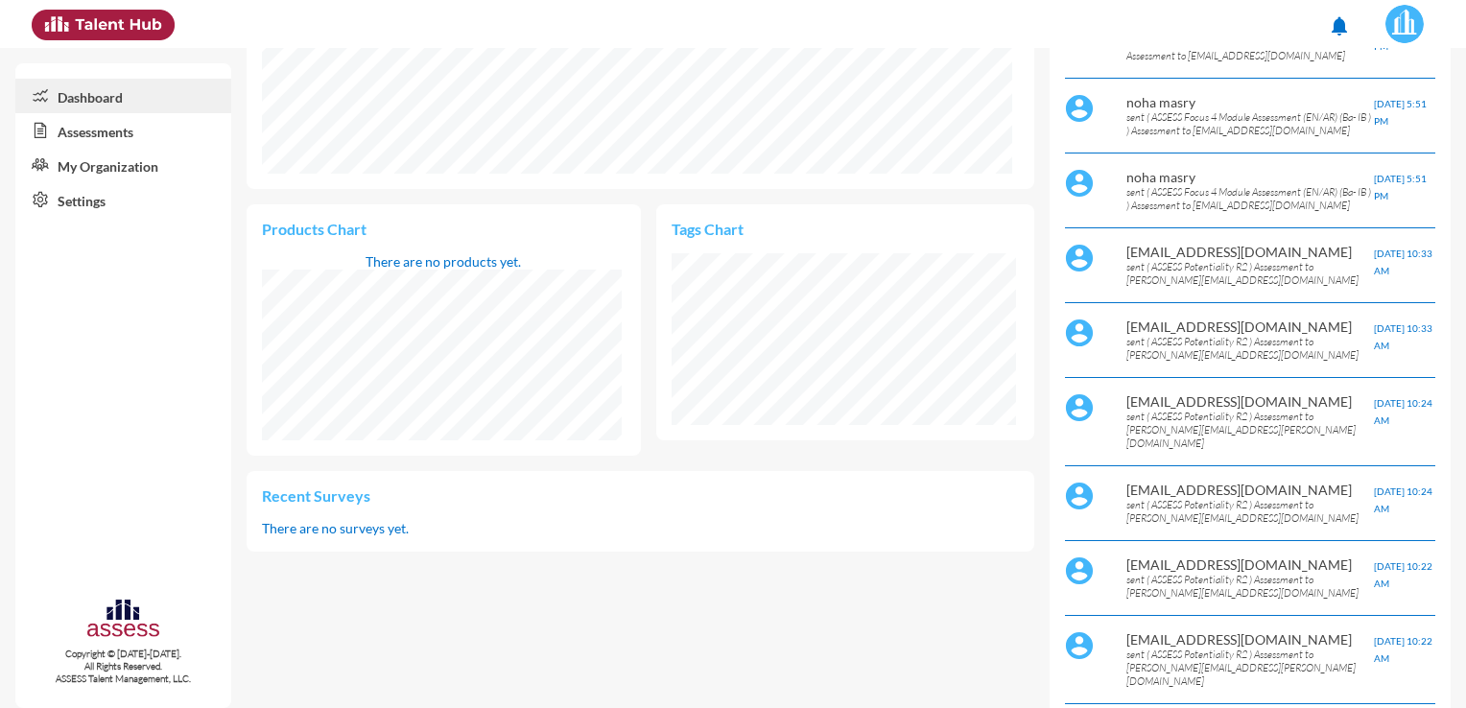
click at [108, 144] on link "Assessments" at bounding box center [123, 130] width 216 height 35
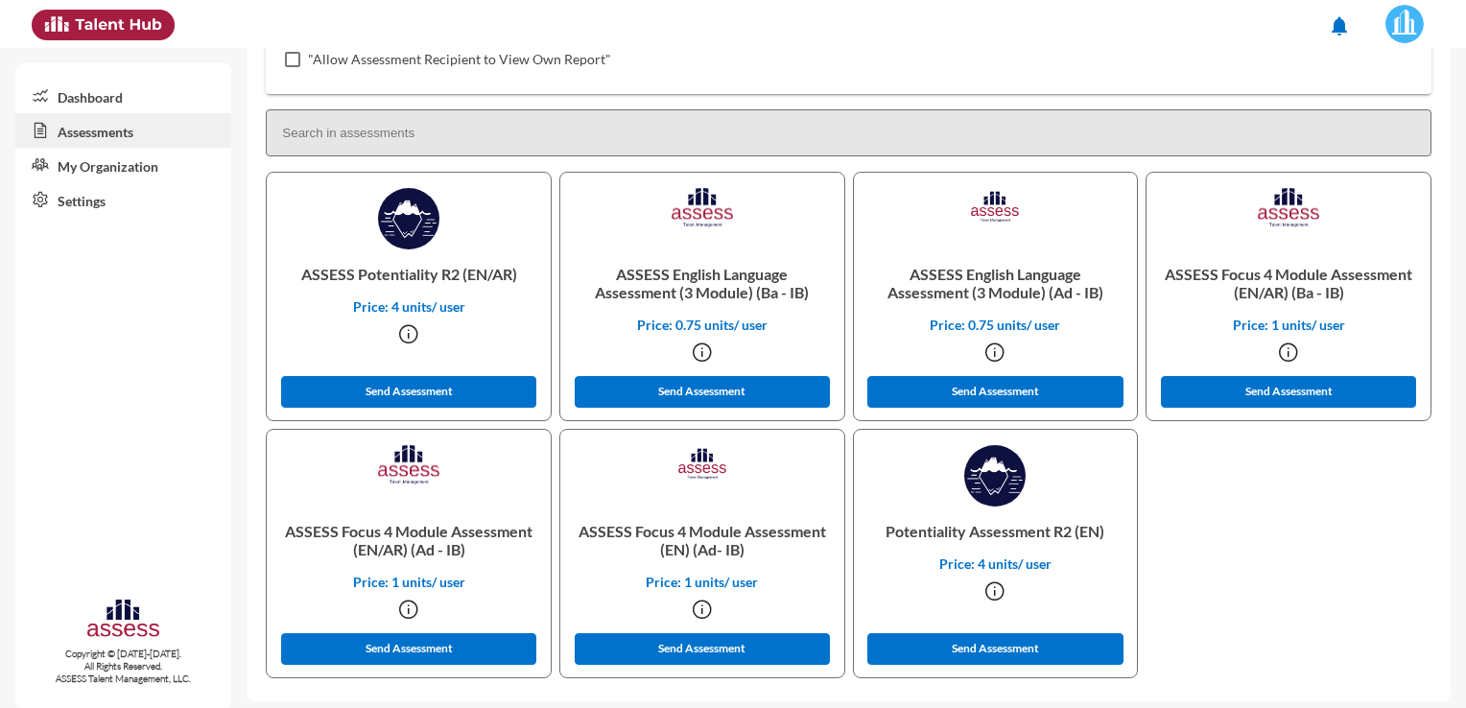
scroll to position [490, 0]
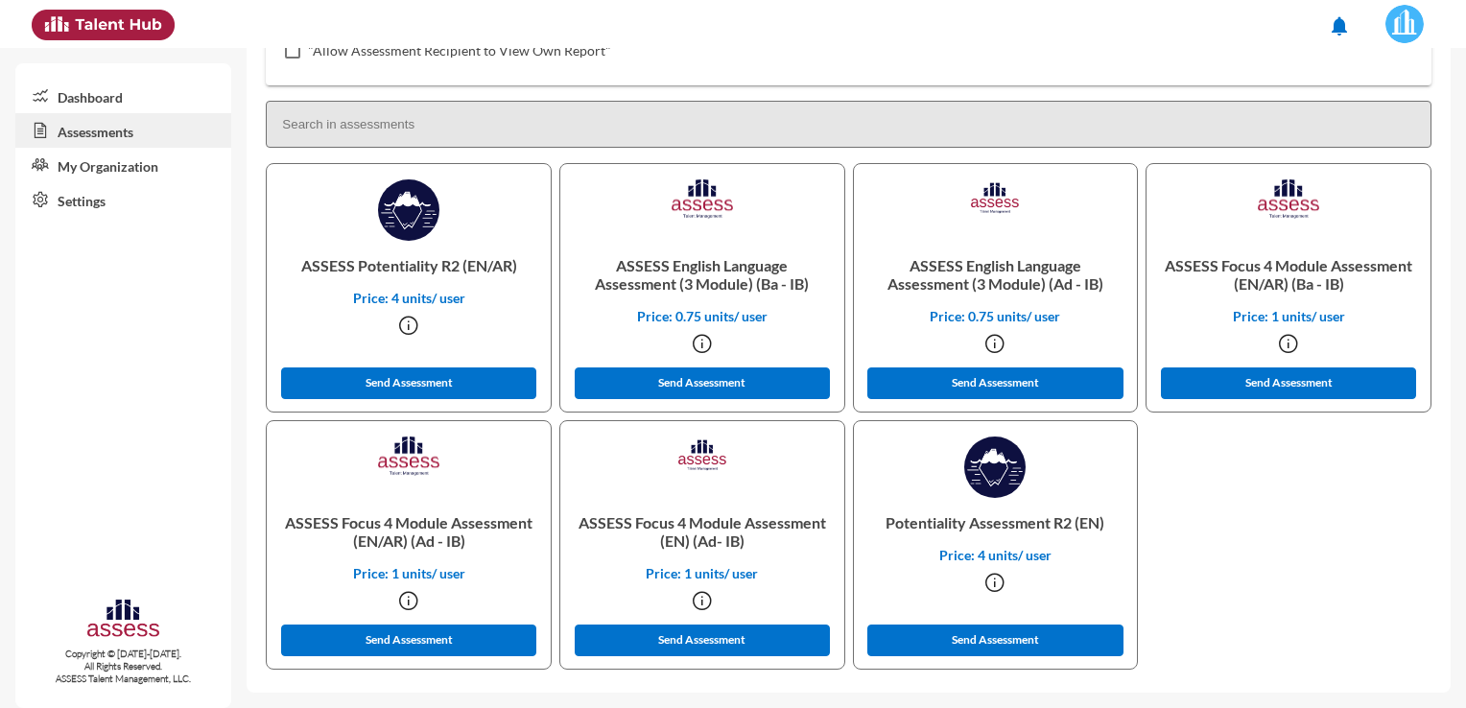
click at [1284, 346] on icon at bounding box center [1288, 343] width 23 height 23
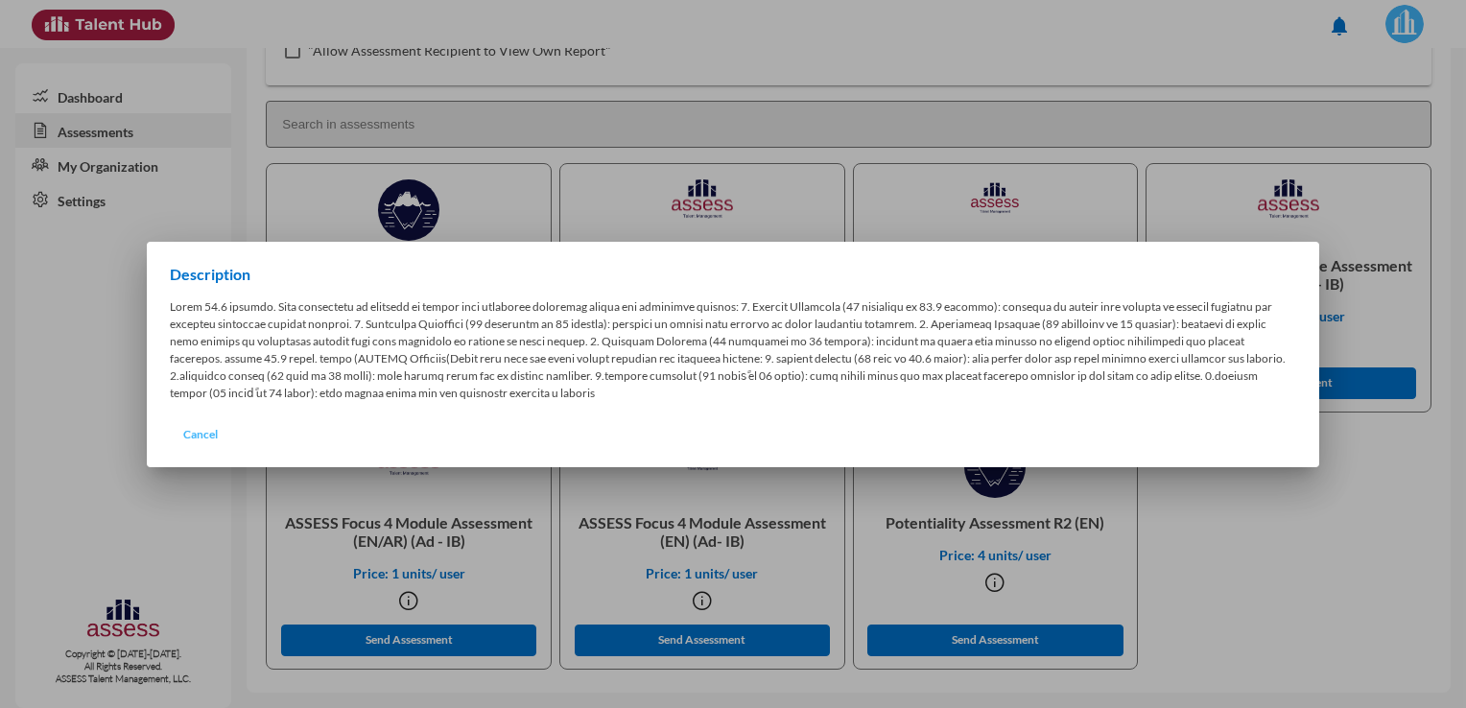
click at [200, 427] on span "Cancel" at bounding box center [200, 434] width 35 height 14
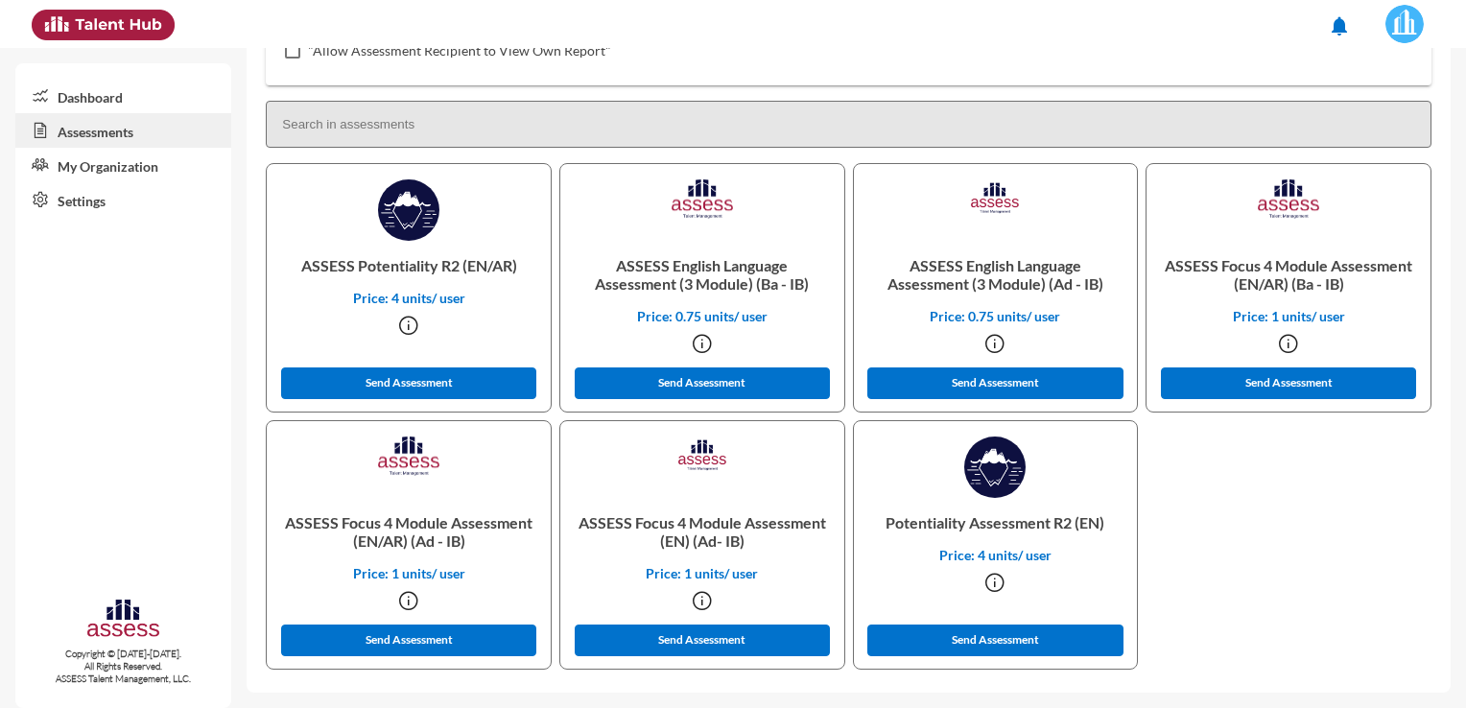
click at [703, 604] on icon at bounding box center [702, 600] width 23 height 23
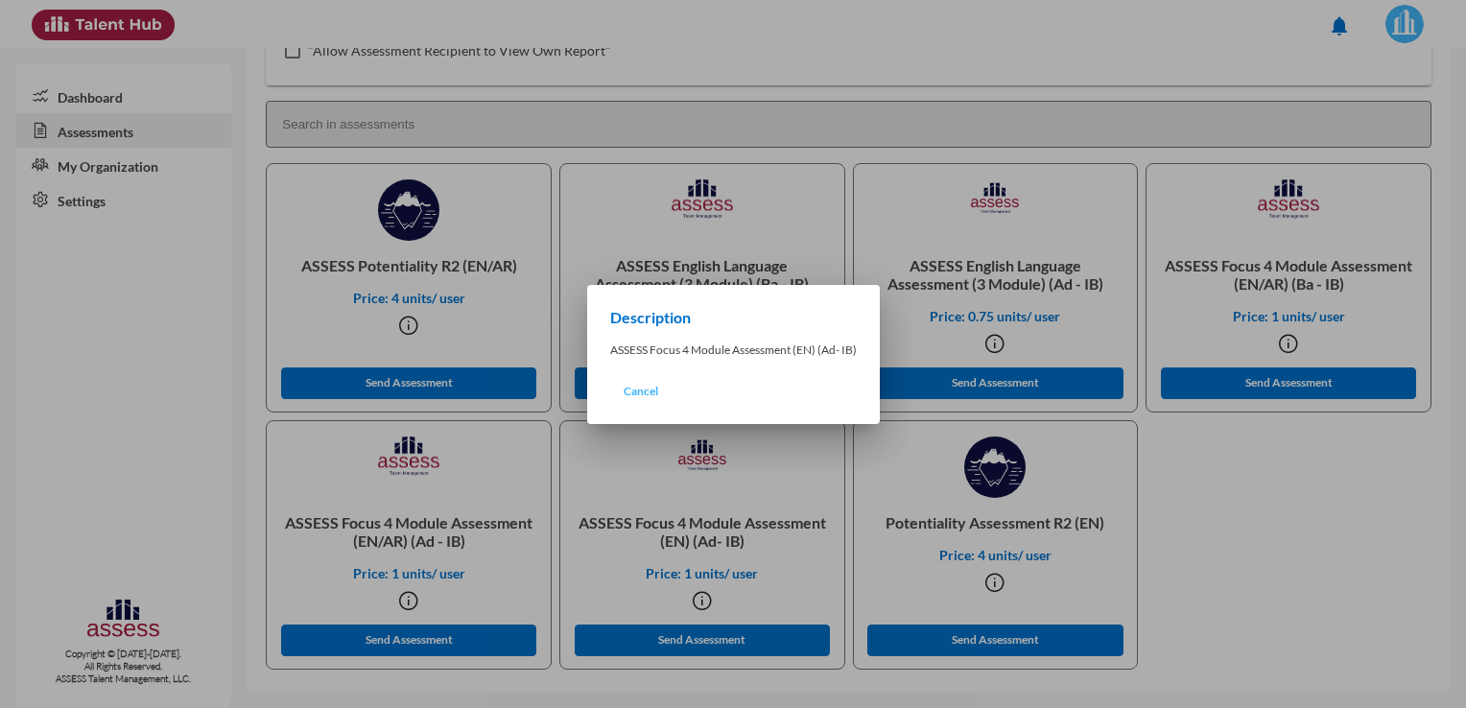
click at [640, 392] on span "Cancel" at bounding box center [641, 391] width 35 height 14
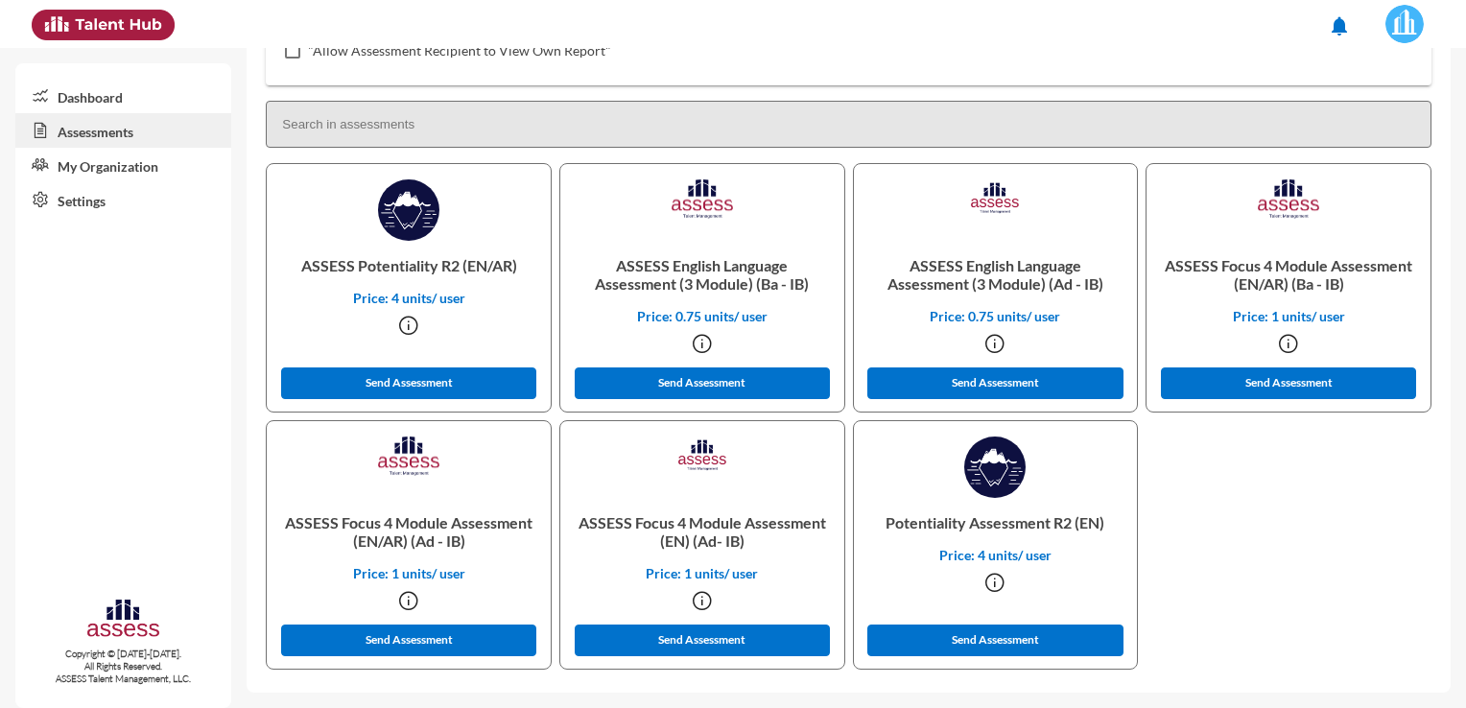
click at [409, 599] on icon at bounding box center [408, 600] width 23 height 23
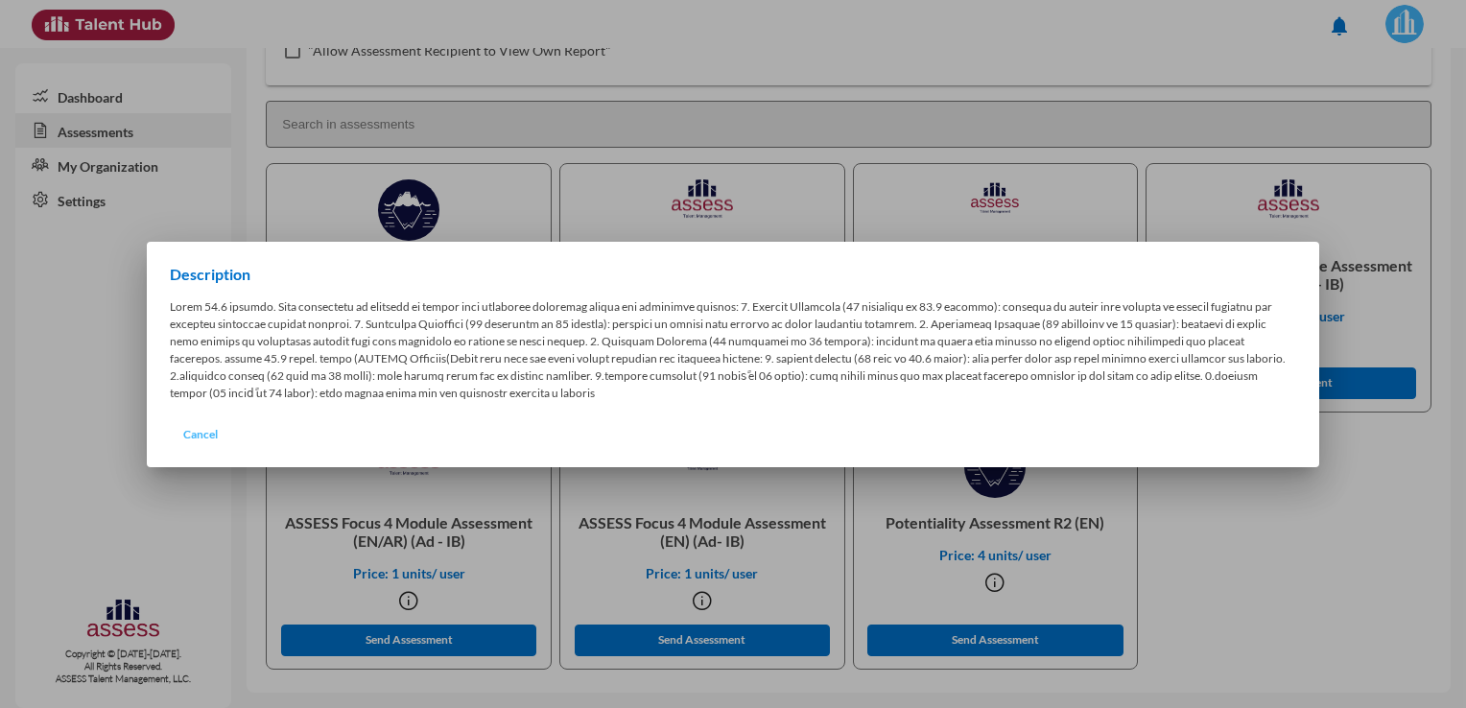
click at [217, 427] on span "Cancel" at bounding box center [200, 434] width 35 height 14
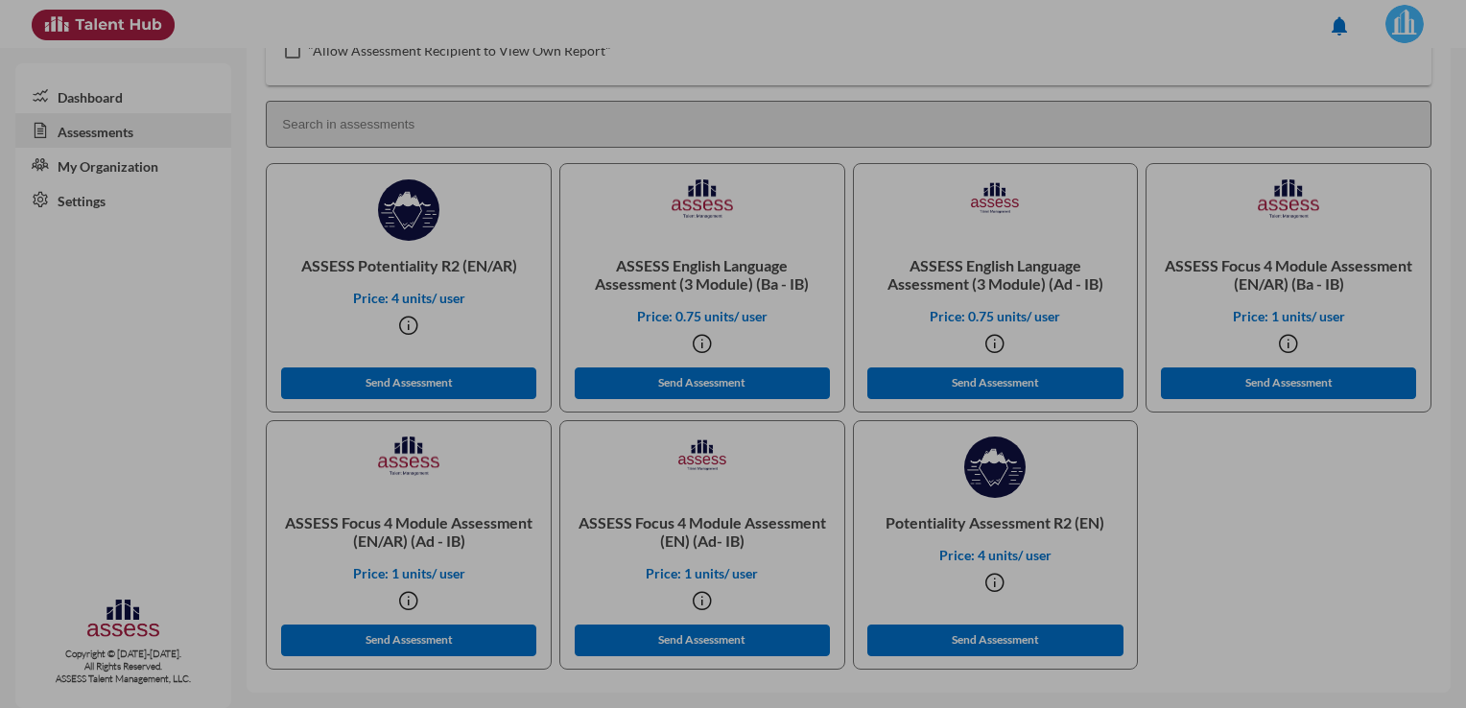
click at [217, 427] on span "Cancel" at bounding box center [200, 434] width 35 height 14
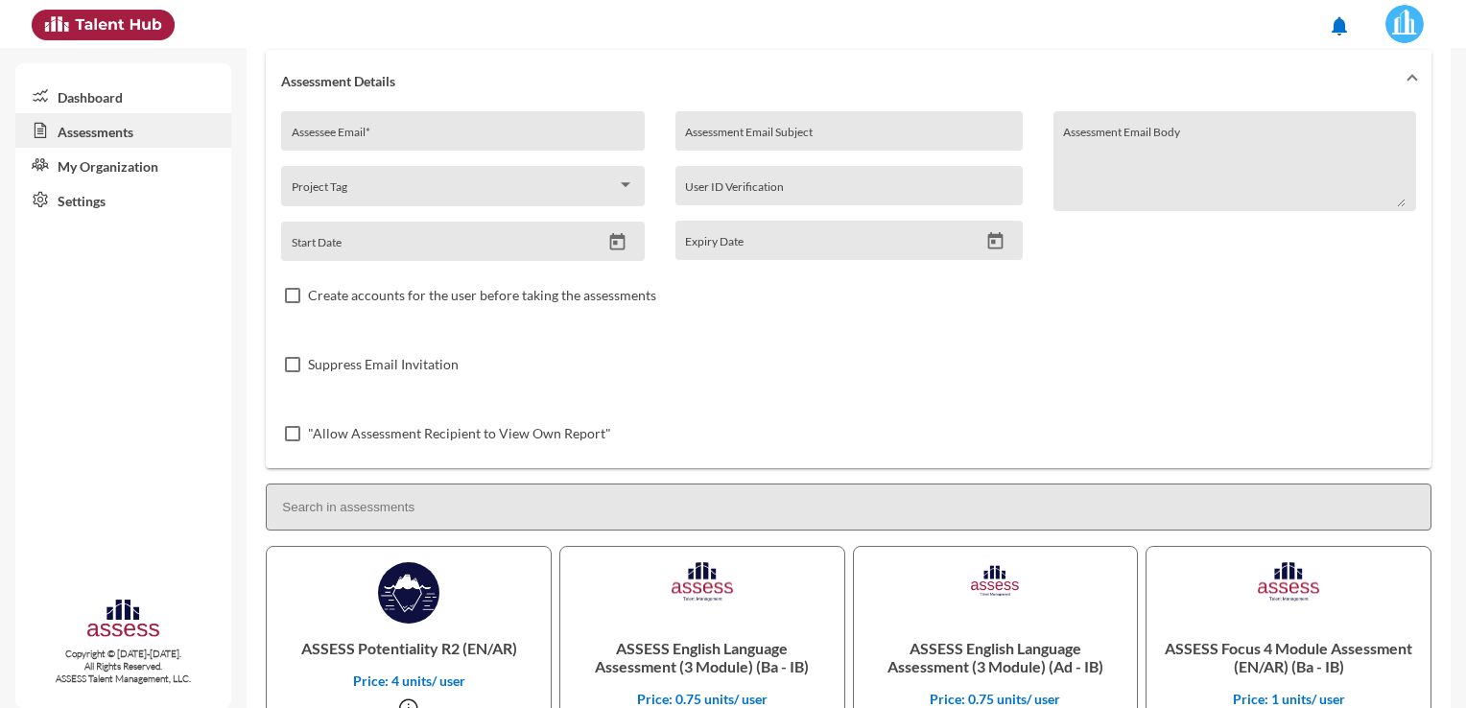
scroll to position [0, 0]
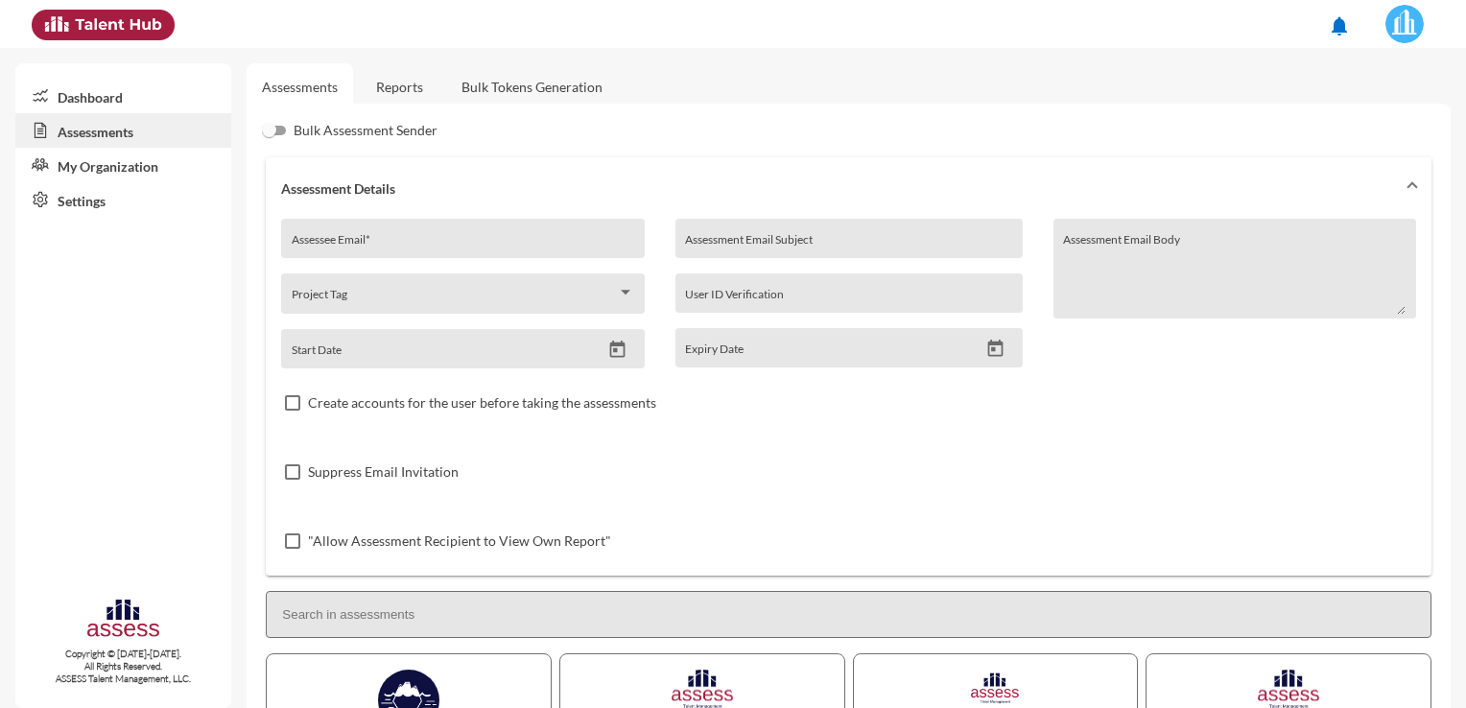
click at [113, 101] on link "Dashboard" at bounding box center [123, 96] width 216 height 35
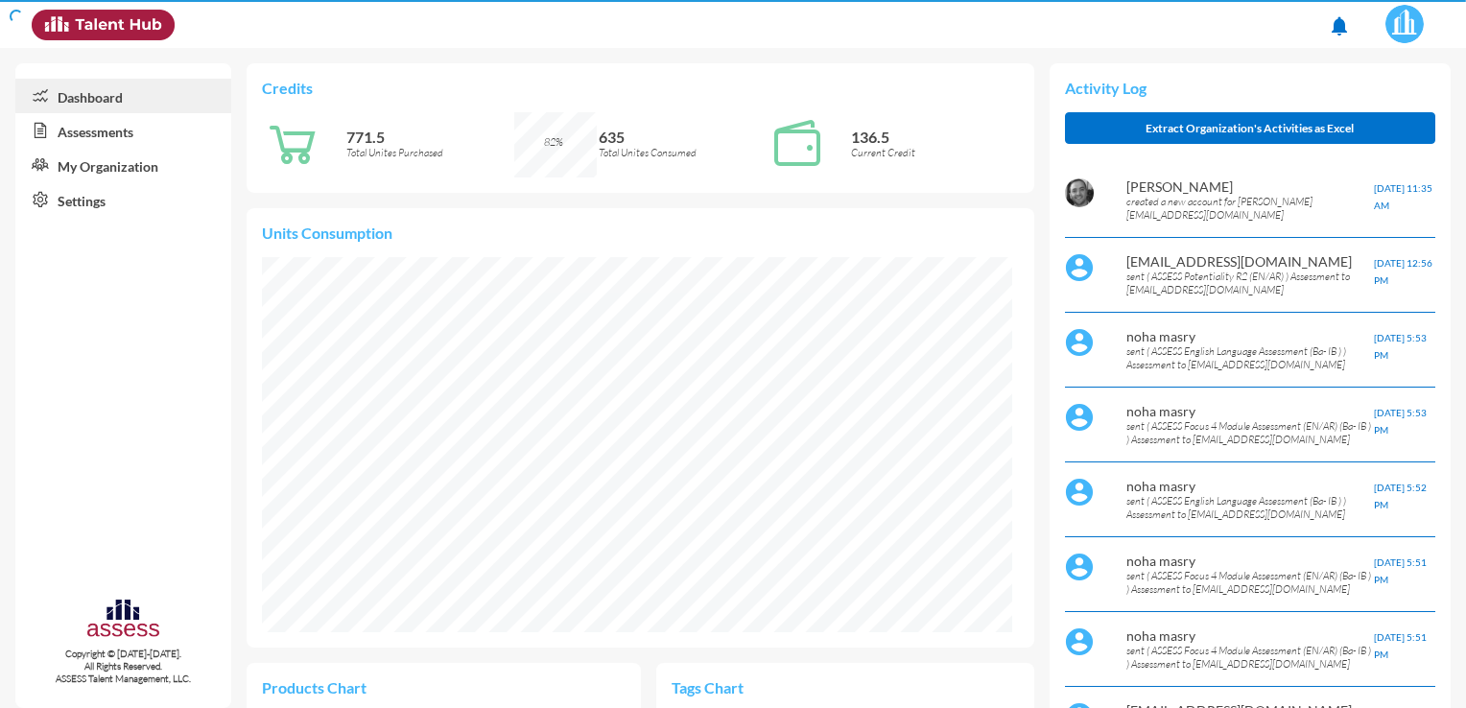
scroll to position [170, 360]
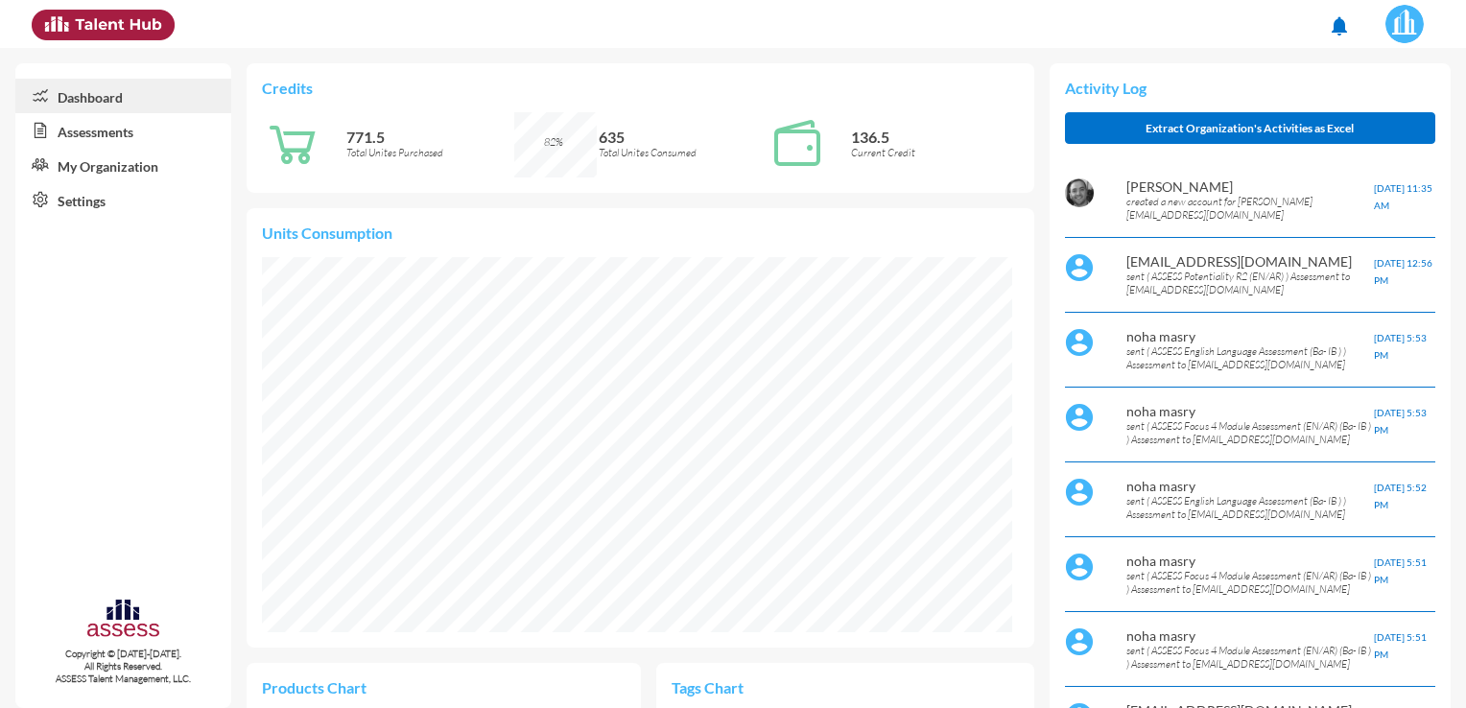
click at [107, 134] on link "Assessments" at bounding box center [123, 130] width 216 height 35
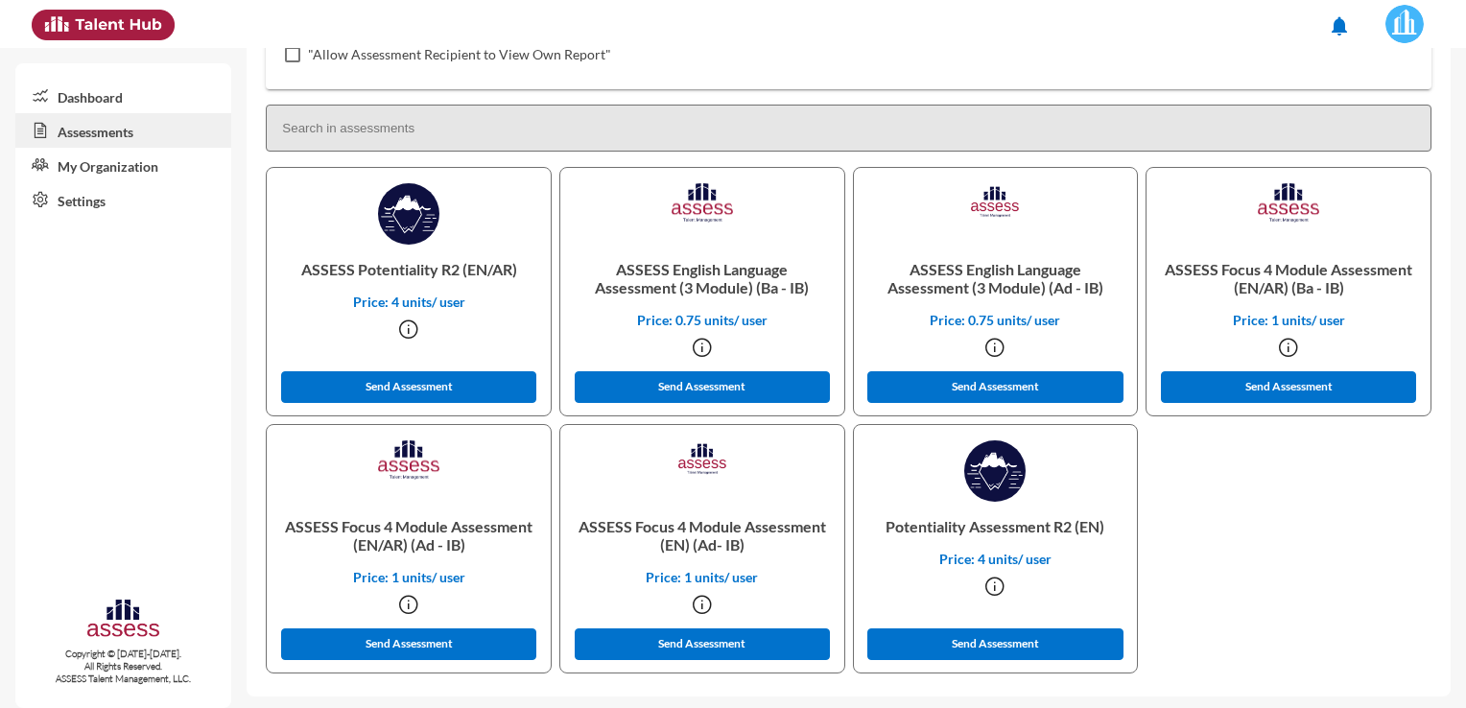
scroll to position [490, 0]
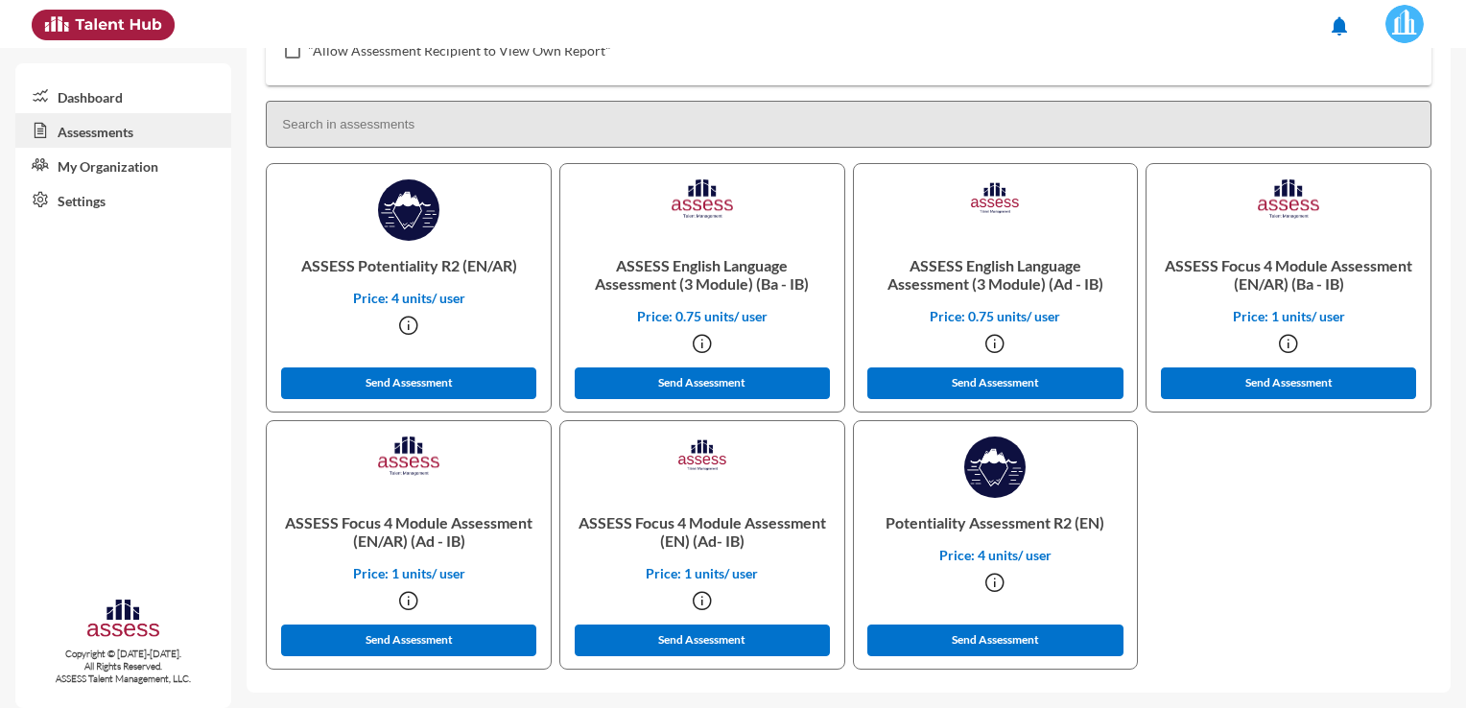
click at [695, 606] on icon at bounding box center [702, 600] width 23 height 23
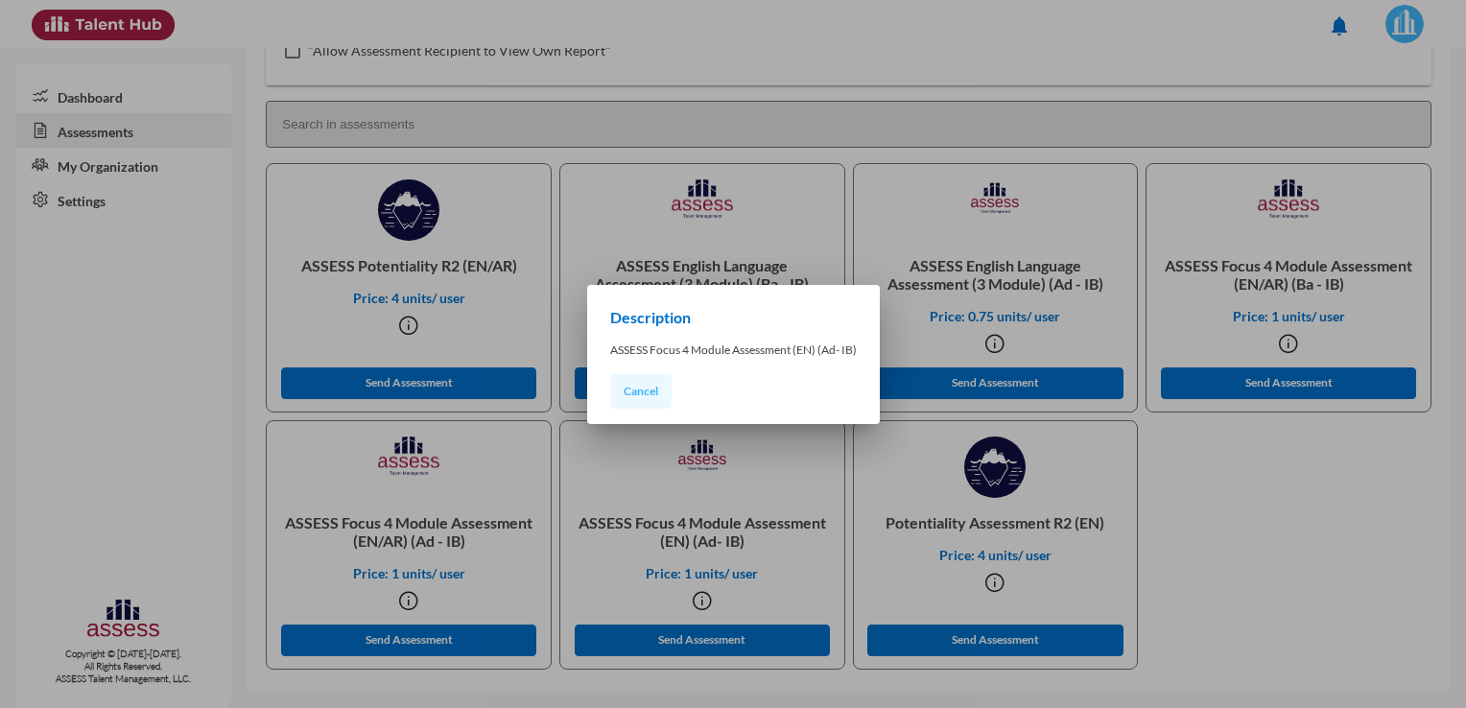
click at [657, 392] on button "Cancel" at bounding box center [640, 391] width 61 height 35
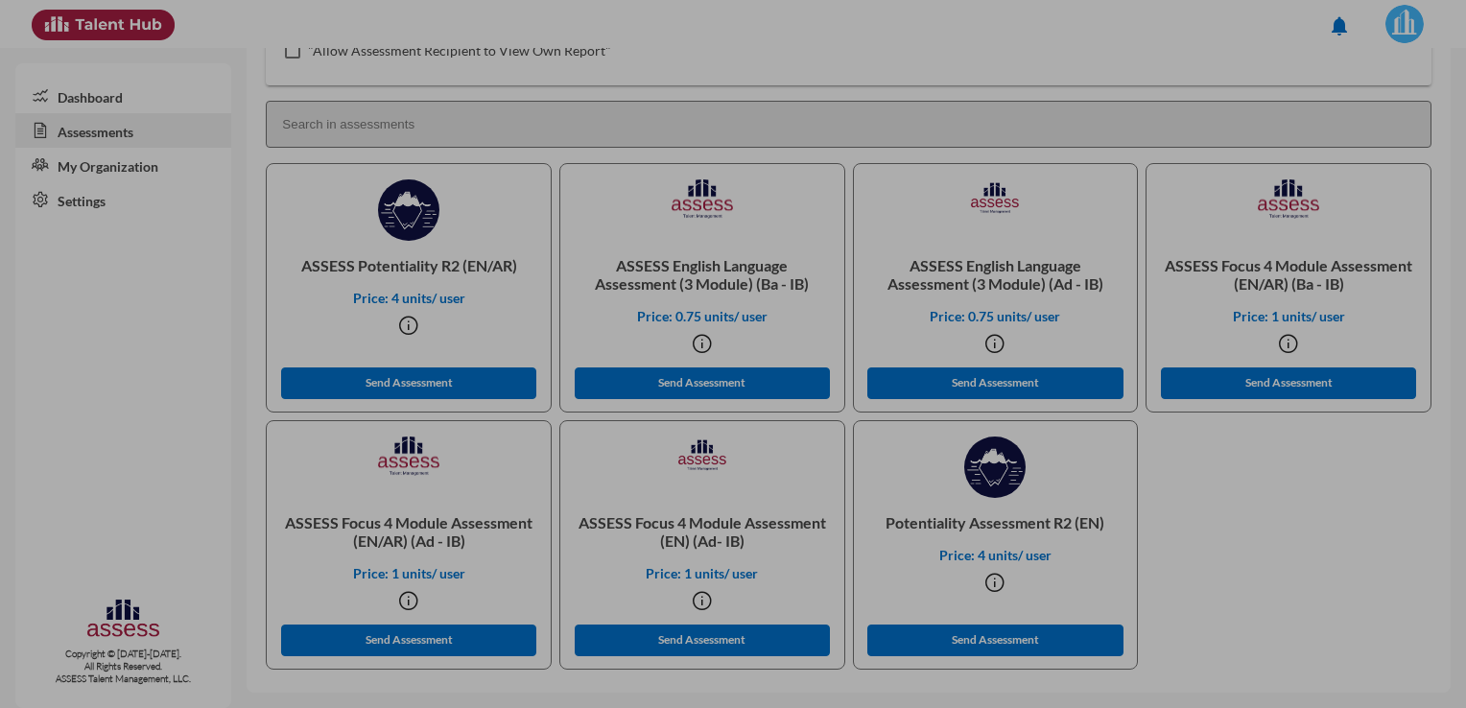
click at [657, 392] on button "Cancel" at bounding box center [640, 391] width 61 height 35
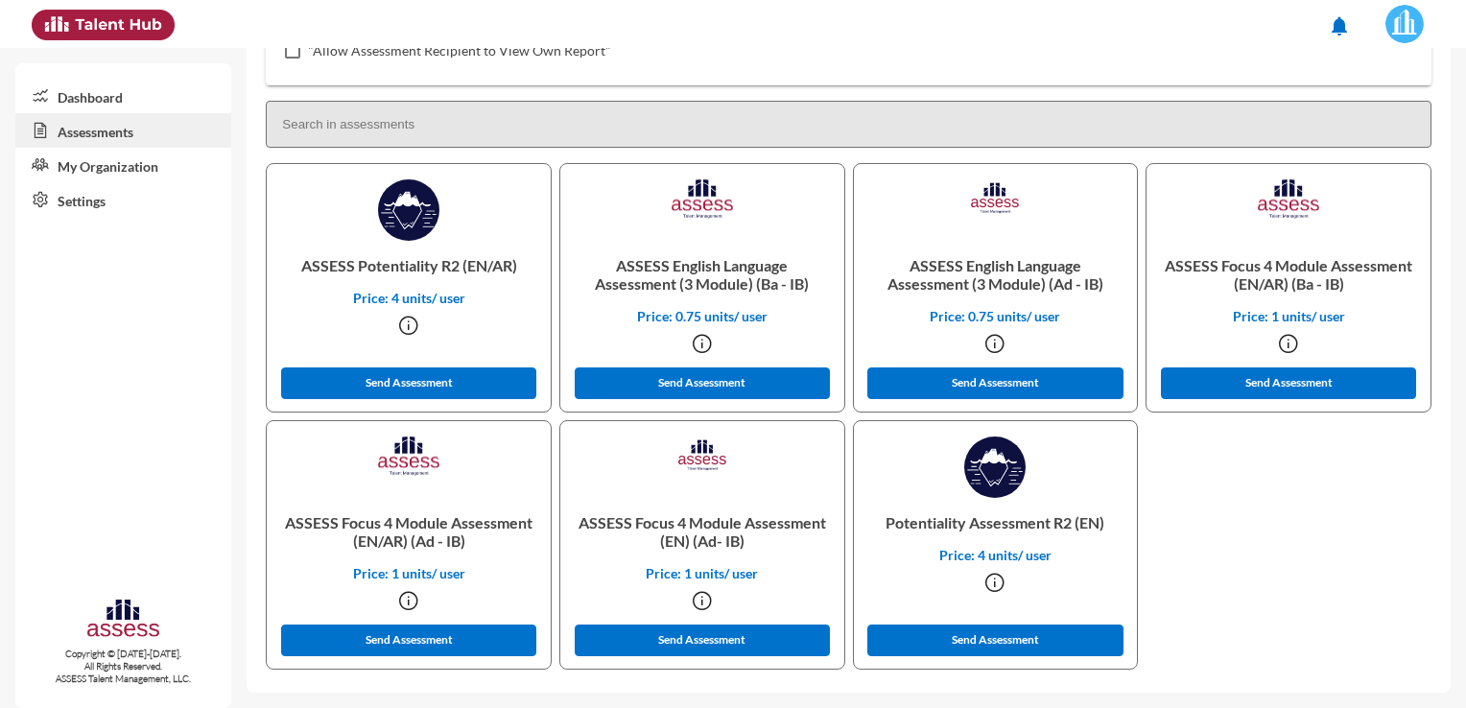
click at [1278, 338] on icon at bounding box center [1288, 343] width 23 height 23
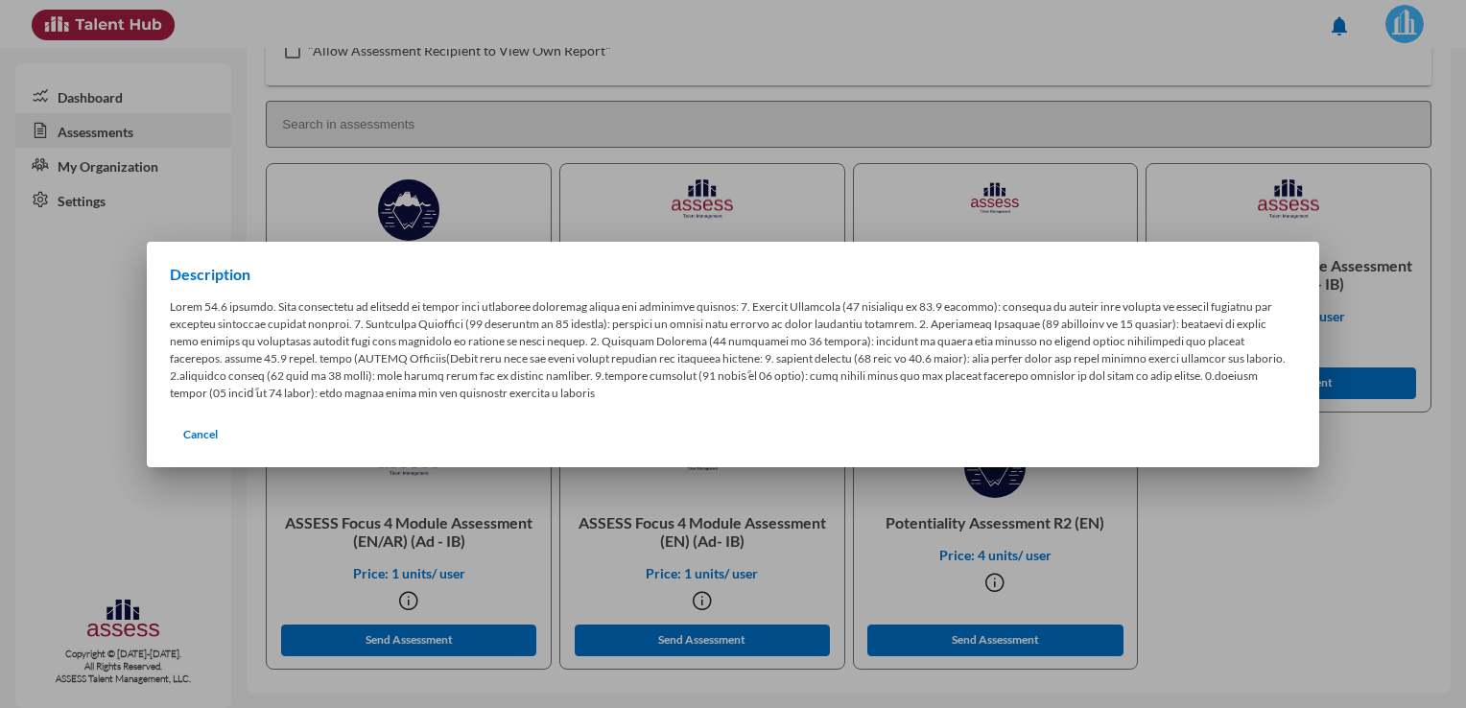
click at [1278, 338] on div "Description Cancel" at bounding box center [733, 354] width 1172 height 225
click at [200, 430] on span "Cancel" at bounding box center [200, 434] width 35 height 14
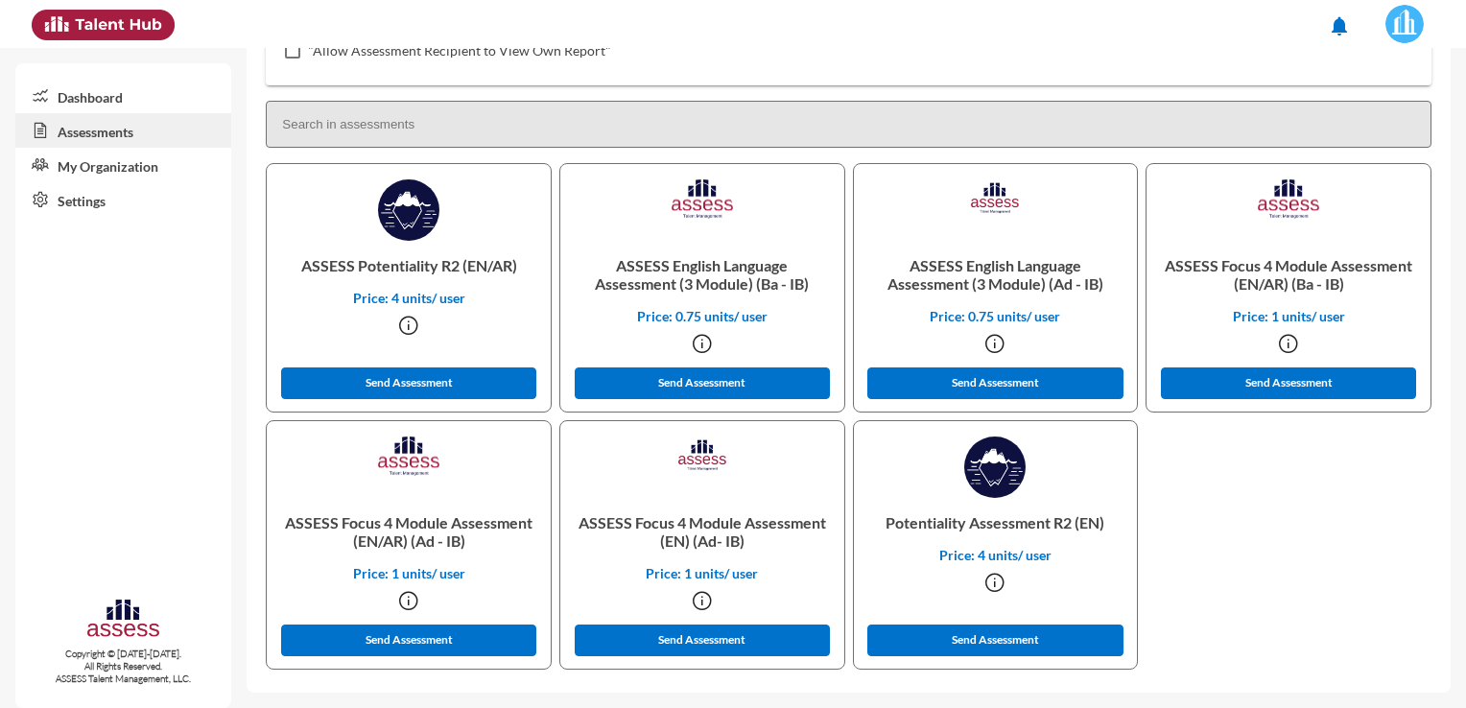
click at [1282, 340] on icon at bounding box center [1288, 343] width 23 height 23
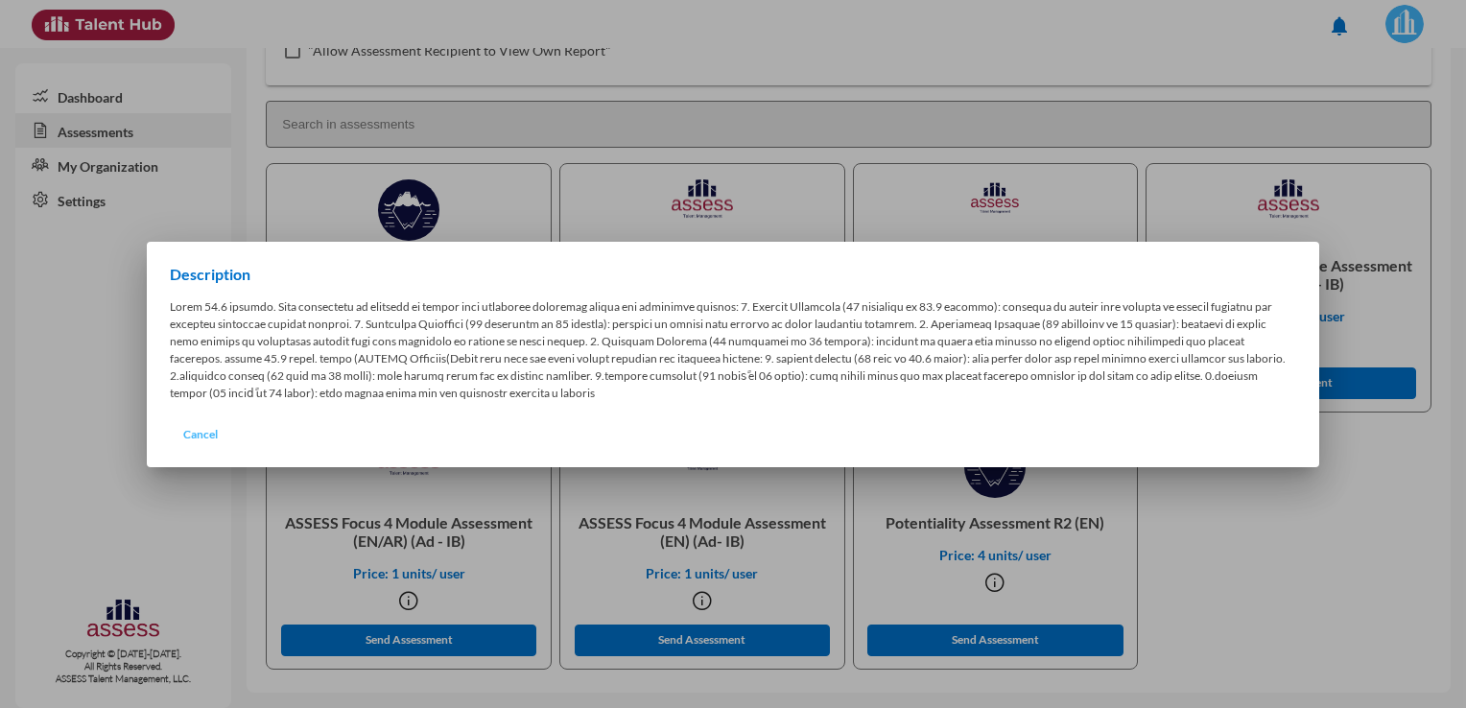
click at [196, 427] on span "Cancel" at bounding box center [200, 434] width 35 height 14
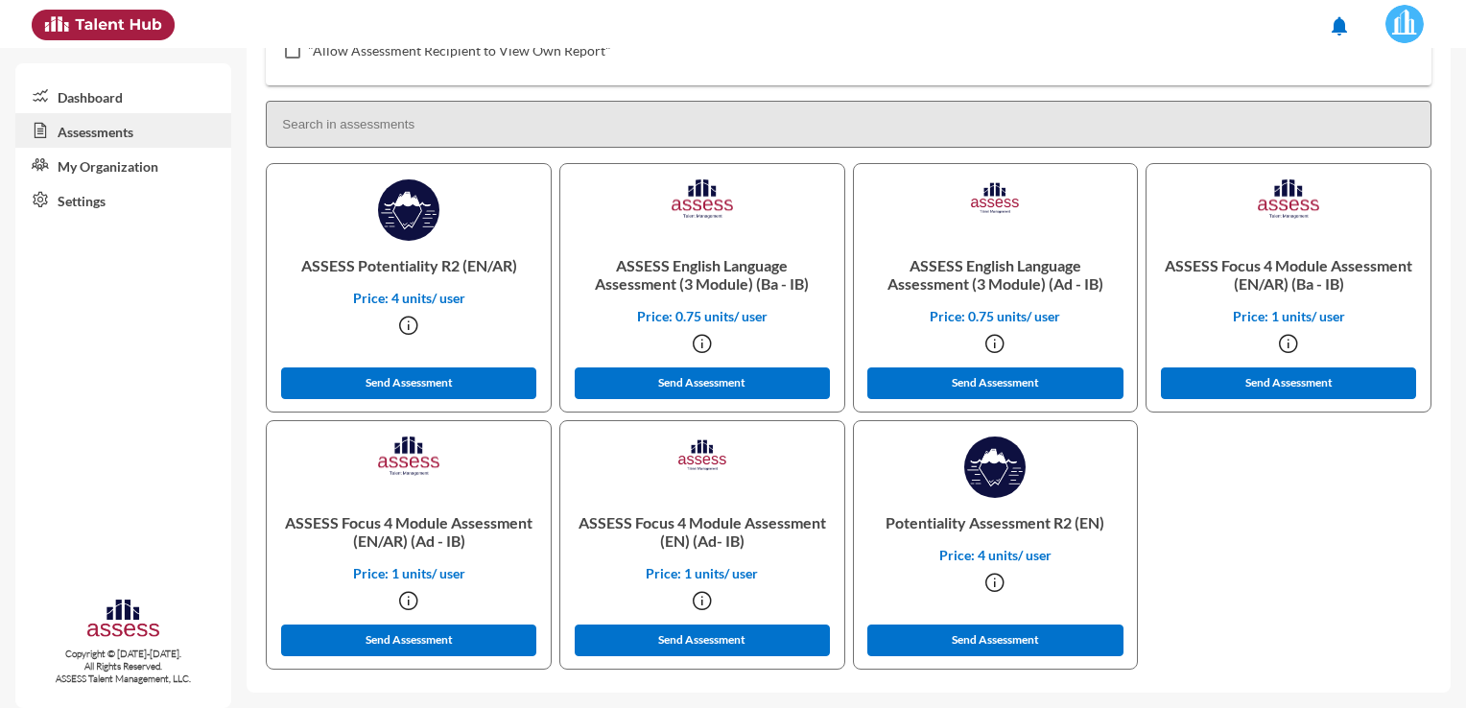
click at [408, 600] on icon at bounding box center [408, 600] width 23 height 23
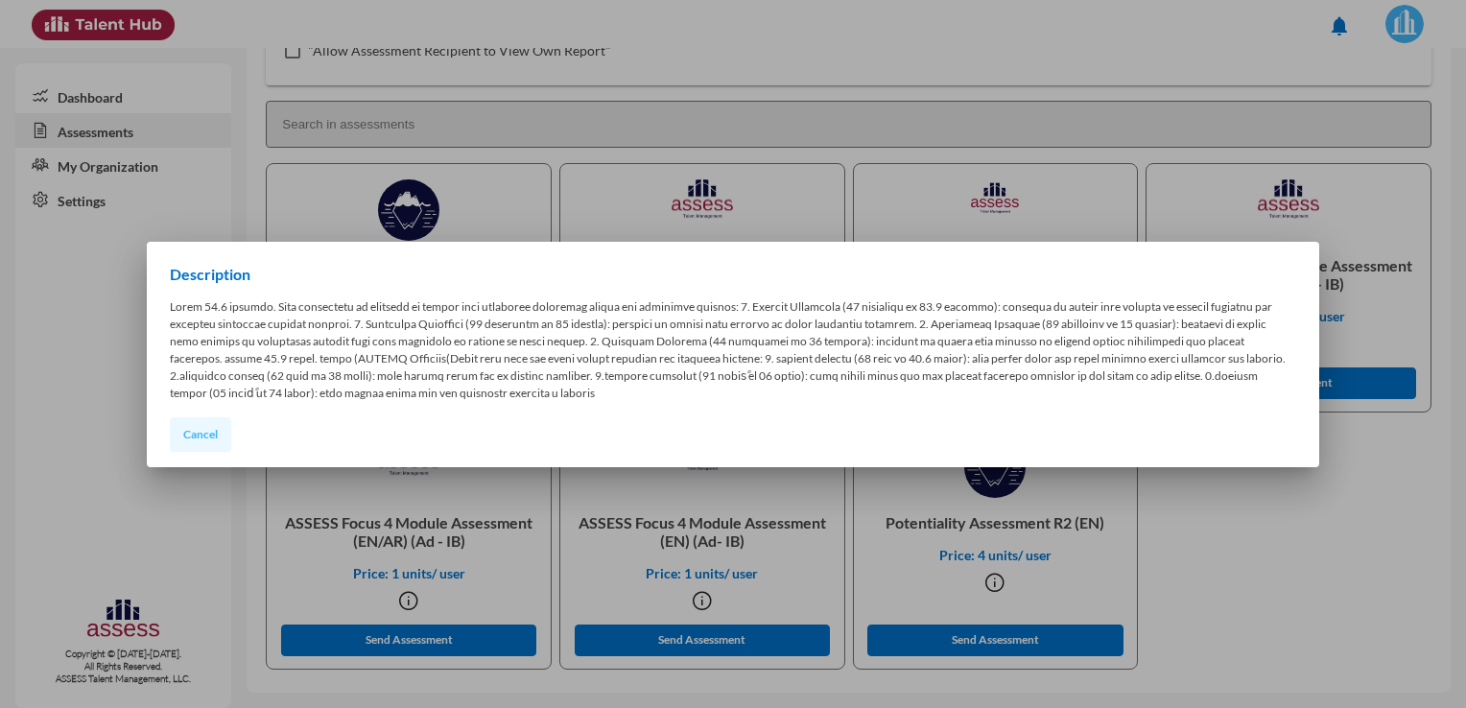
click at [201, 427] on span "Cancel" at bounding box center [200, 434] width 35 height 14
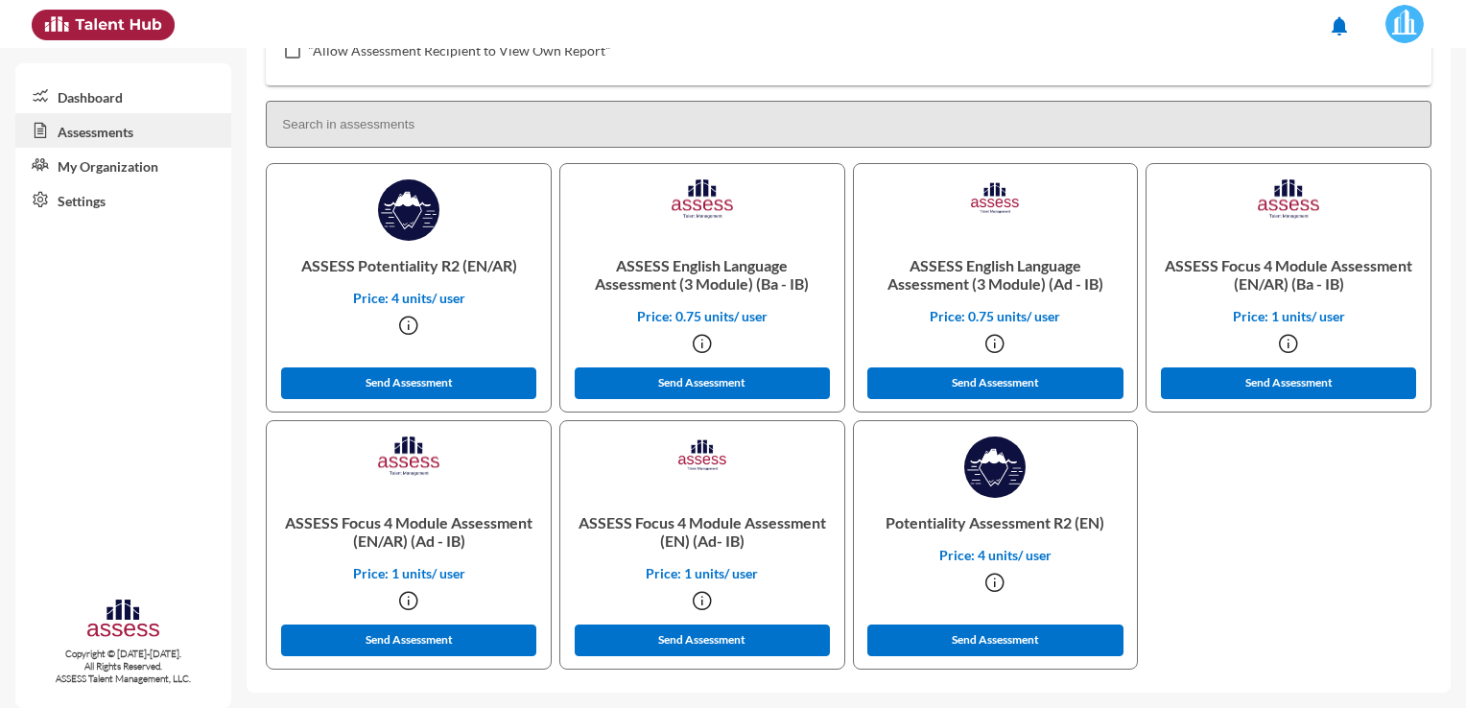
click at [408, 599] on icon at bounding box center [408, 600] width 23 height 23
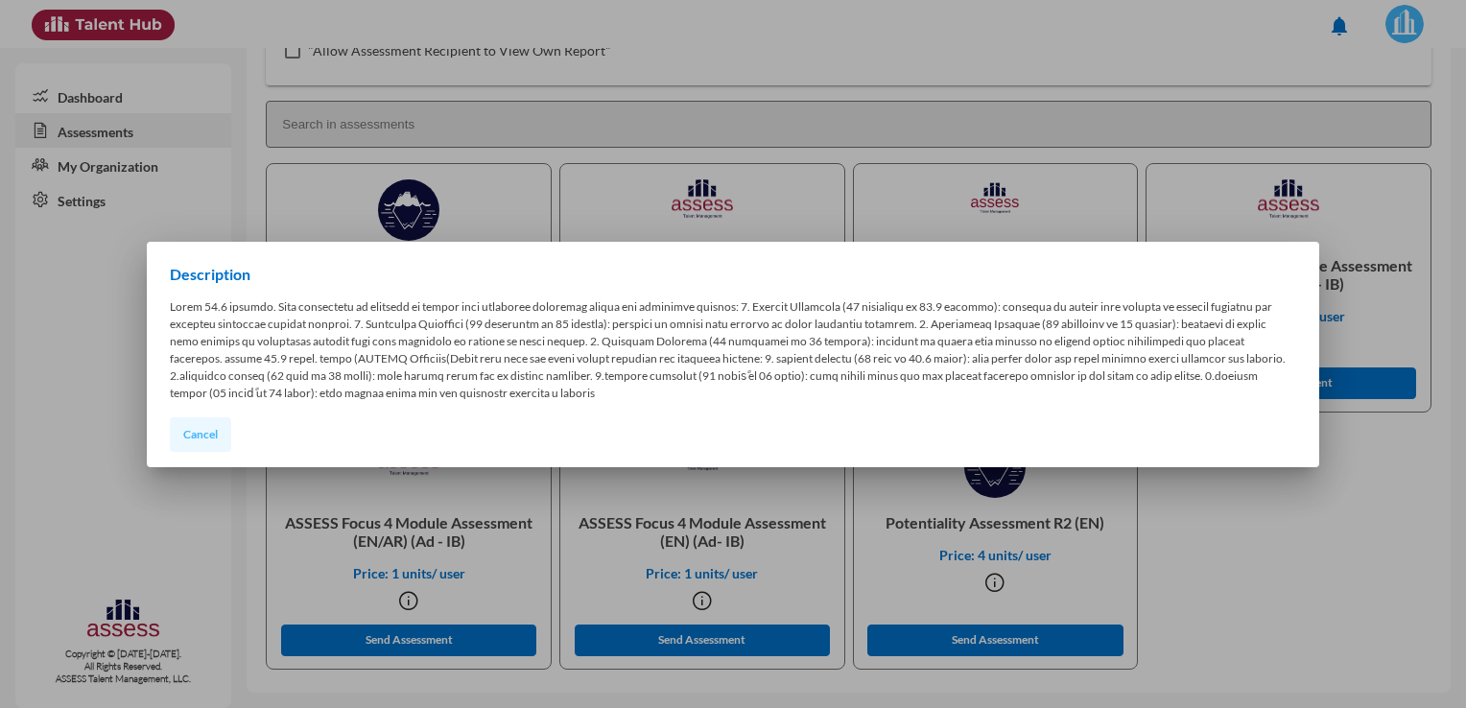
click at [211, 428] on span "Cancel" at bounding box center [200, 434] width 35 height 14
